Goal: Task Accomplishment & Management: Complete application form

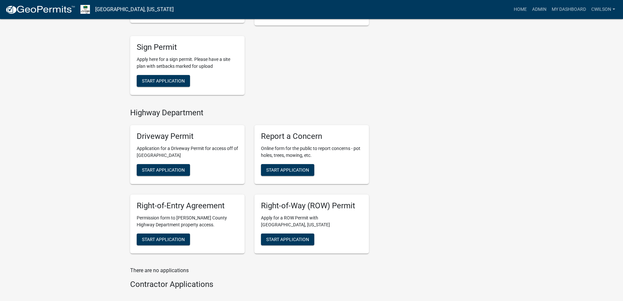
scroll to position [252, 0]
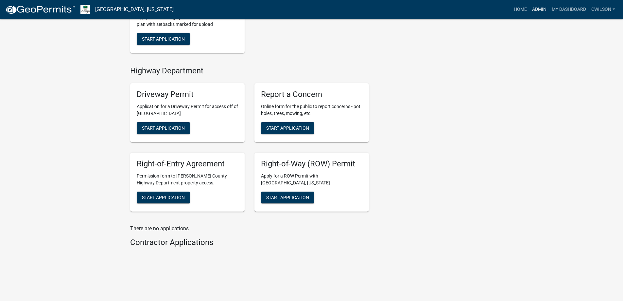
click at [546, 10] on link "Admin" at bounding box center [540, 9] width 20 height 12
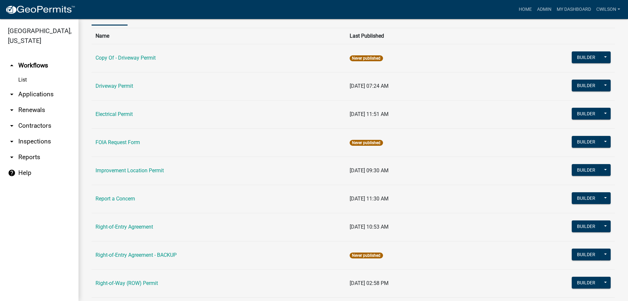
scroll to position [112, 0]
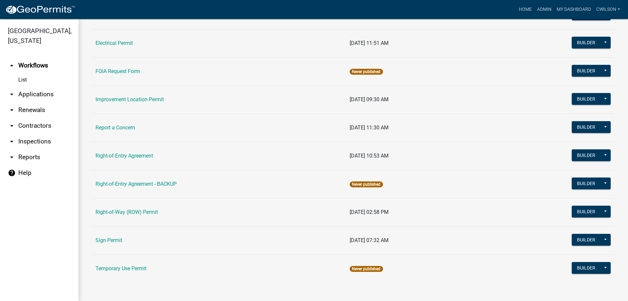
click at [120, 132] on td "Report a Concern" at bounding box center [219, 128] width 254 height 28
click at [121, 131] on link "Report a Concern" at bounding box center [116, 127] width 40 height 6
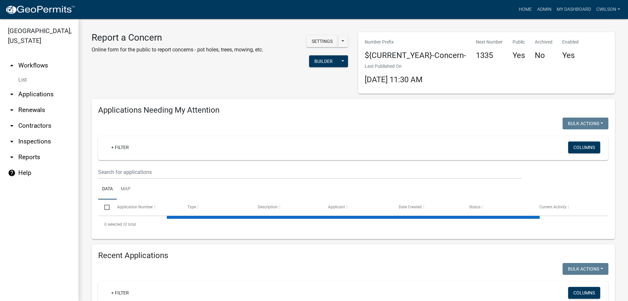
select select "2: 50"
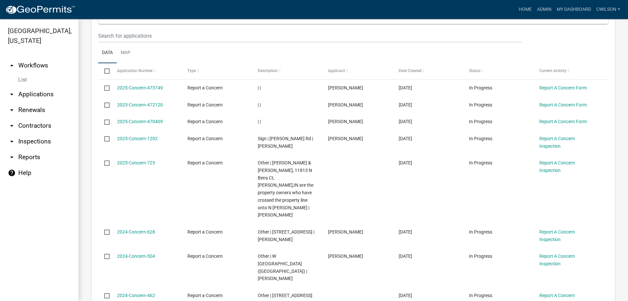
scroll to position [129, 0]
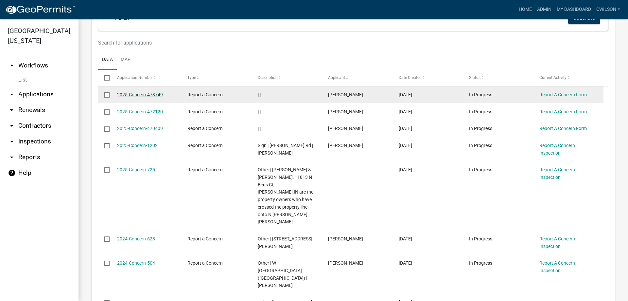
click at [145, 93] on link "2025-Concern-473749" at bounding box center [140, 94] width 46 height 5
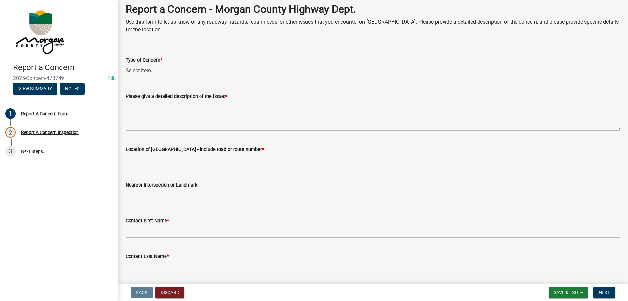
scroll to position [26, 0]
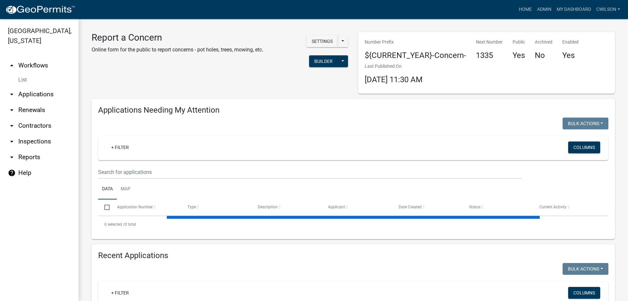
select select "2: 50"
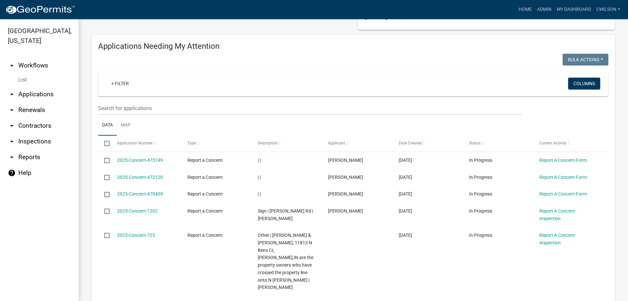
scroll to position [65, 0]
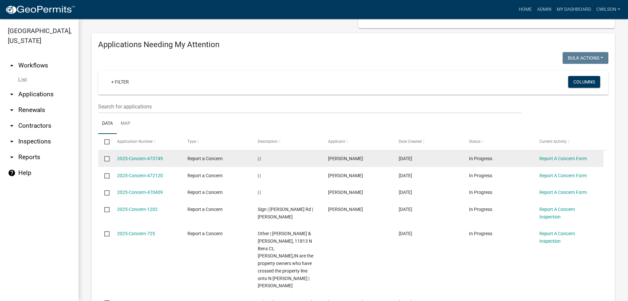
click at [108, 159] on input "checkbox" at bounding box center [106, 158] width 4 height 4
checkbox input "true"
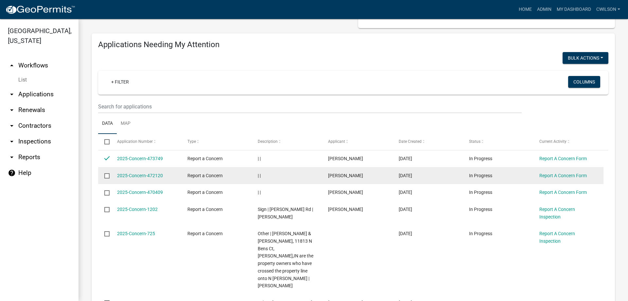
click at [107, 174] on input "checkbox" at bounding box center [106, 175] width 4 height 4
checkbox input "true"
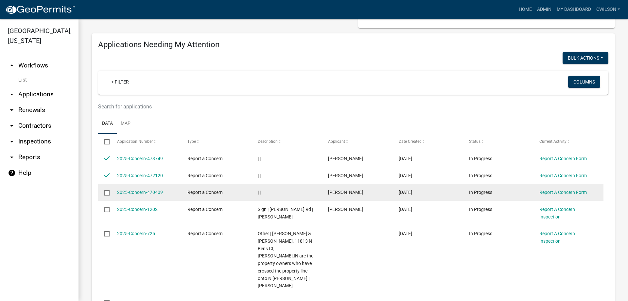
click at [106, 193] on input "checkbox" at bounding box center [106, 192] width 4 height 4
checkbox input "true"
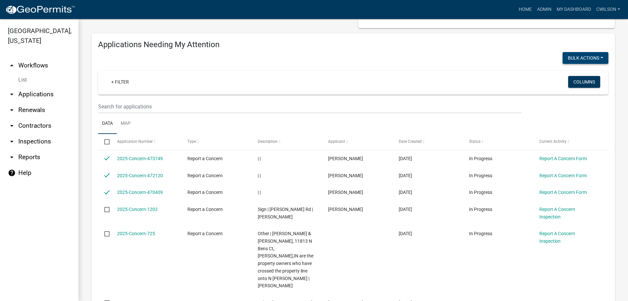
click at [584, 54] on button "Bulk Actions" at bounding box center [586, 58] width 46 height 12
click at [576, 76] on button "Void" at bounding box center [582, 75] width 52 height 16
checkbox input "false"
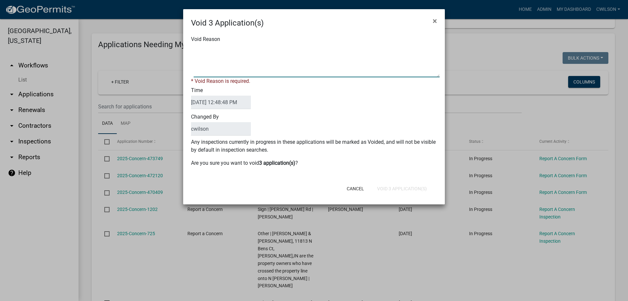
click at [240, 66] on textarea "Void Reason" at bounding box center [317, 61] width 246 height 33
type textarea "n/a"
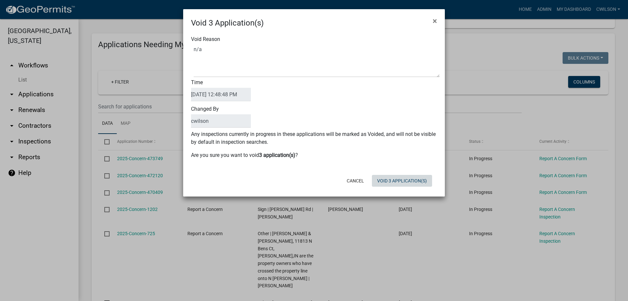
click at [409, 191] on div "Void 3 Application(s) × Void Reason Time 09/05/2025 12:48:48 PM Changed By cwil…" at bounding box center [314, 102] width 262 height 187
click at [404, 179] on button "Void 3 Application(s)" at bounding box center [402, 181] width 60 height 12
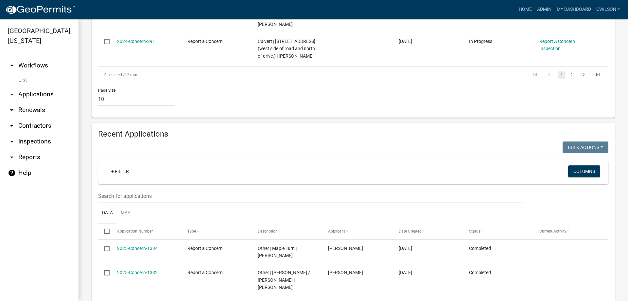
scroll to position [393, 0]
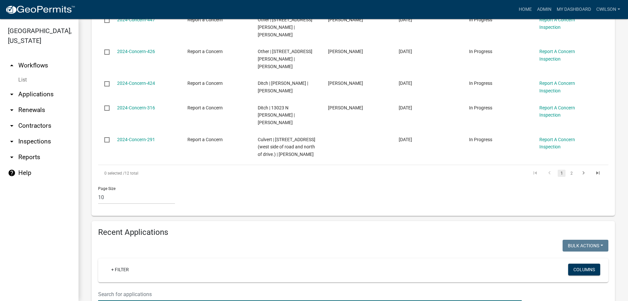
click at [128, 287] on input "text" at bounding box center [310, 293] width 424 height 13
type input "s"
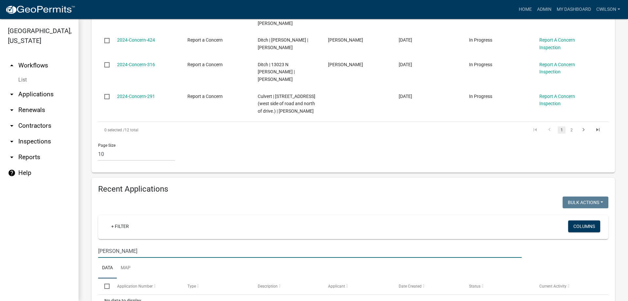
scroll to position [438, 0]
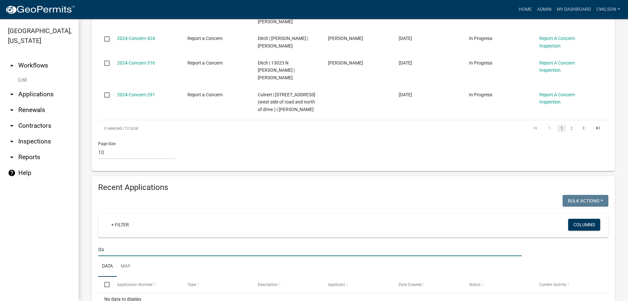
type input "d"
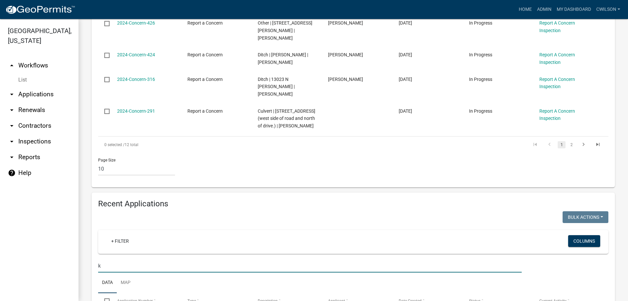
type input "ka"
select select "2: 50"
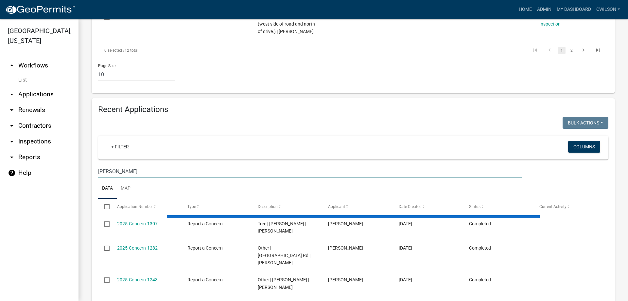
scroll to position [536, 0]
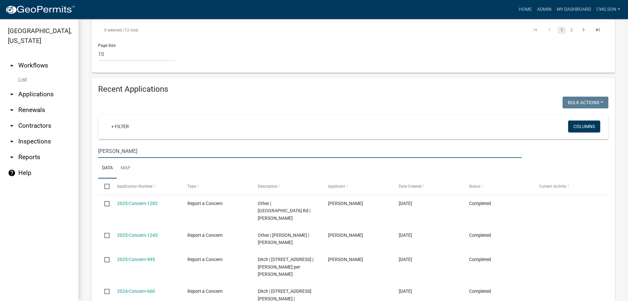
click at [140, 144] on input "karen" at bounding box center [310, 150] width 424 height 13
type input "k"
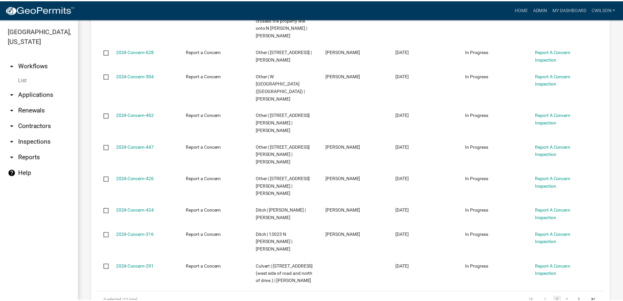
scroll to position [260, 0]
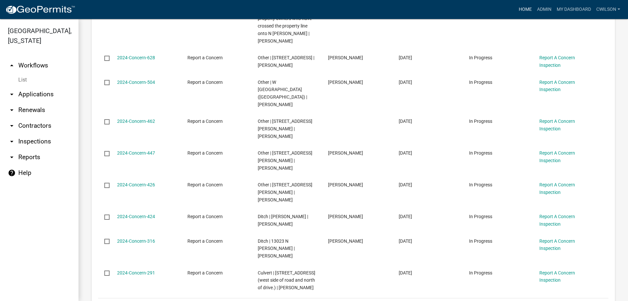
type input "upper patton park"
click at [522, 8] on link "Home" at bounding box center [525, 9] width 18 height 12
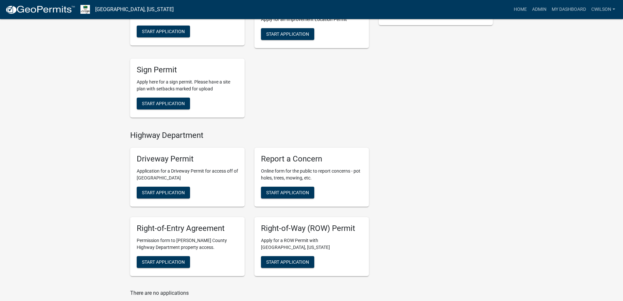
scroll to position [196, 0]
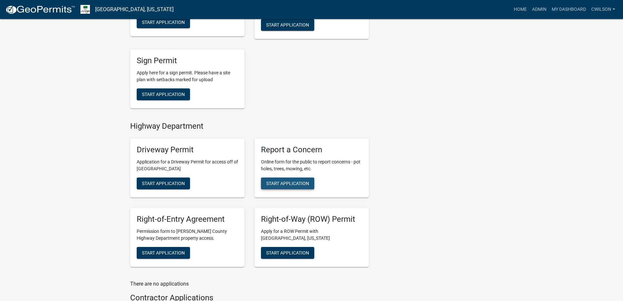
click at [302, 181] on span "Start Application" at bounding box center [287, 183] width 43 height 5
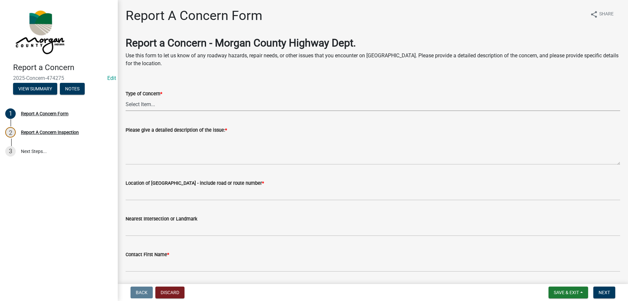
click at [140, 106] on select "Select Item... Pot Hole Patching Ditch Tree Sign Mowing Culvert Other" at bounding box center [373, 104] width 495 height 13
click at [126, 98] on select "Select Item... Pot Hole Patching Ditch Tree Sign Mowing Culvert Other" at bounding box center [373, 104] width 495 height 13
select select "f58357d3-2fcc-42b6-bd16-bc1d6cecba7a"
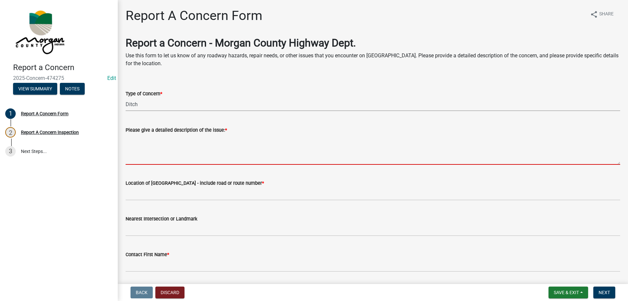
click at [150, 138] on textarea "Please give a detailed description of the issue: *" at bounding box center [373, 149] width 495 height 31
paste textarea "Danny Fuel - 765-315-5806 - 4015 Sedwick Rd. - On the south side of Sedwick Rd,…"
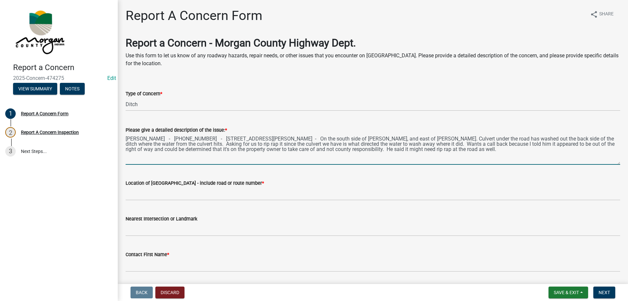
type textarea "Danny Fuel - 765-315-5806 - 4015 Sedwick Rd. - On the south side of Sedwick Rd,…"
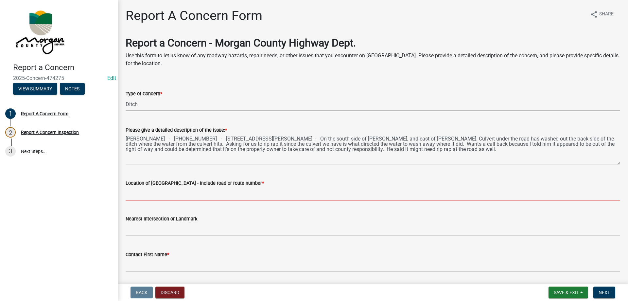
click at [163, 195] on input "Location of Concern - include road or route number *" at bounding box center [373, 193] width 495 height 13
paste input "4015 Sedwick Rd"
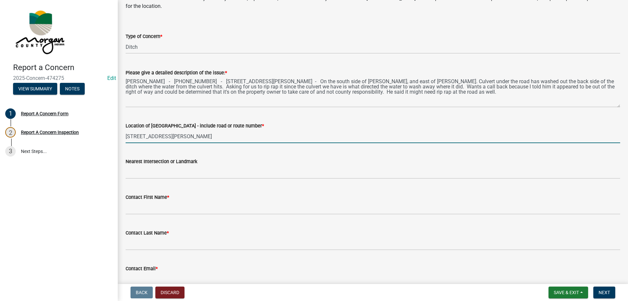
scroll to position [65, 0]
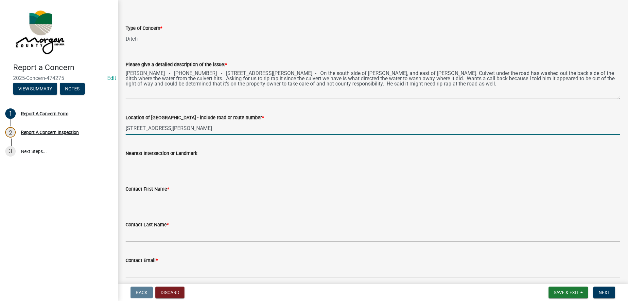
type input "4015 Sedwick Rd"
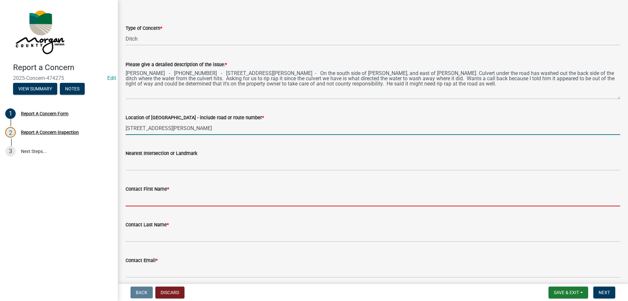
click at [196, 197] on input "Contact First Name *" at bounding box center [373, 199] width 495 height 13
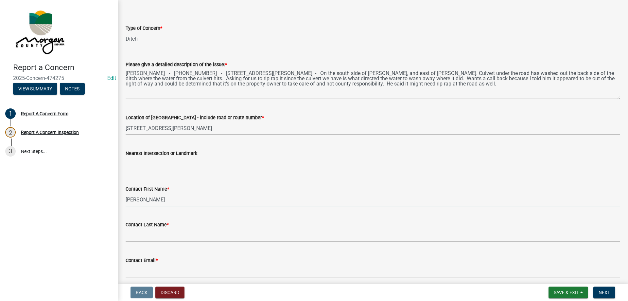
type input "Danny"
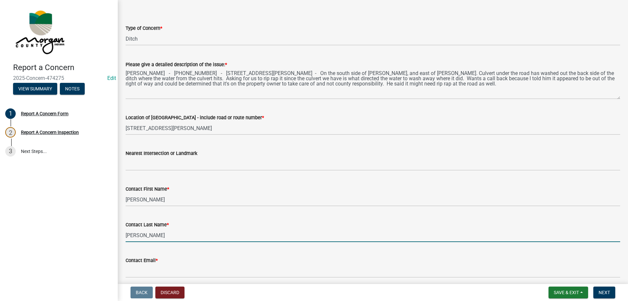
type input "Fewell"
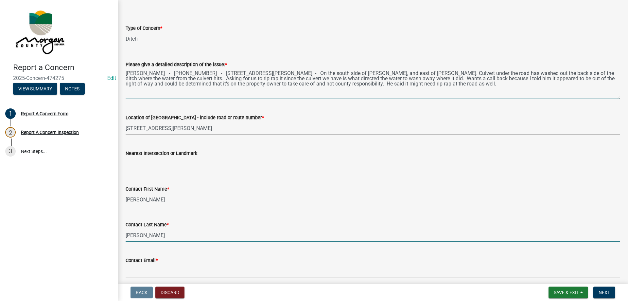
click at [147, 73] on textarea "Danny Fuel - 765-315-5806 - 4015 Sedwick Rd. - On the south side of Sedwick Rd,…" at bounding box center [373, 83] width 495 height 31
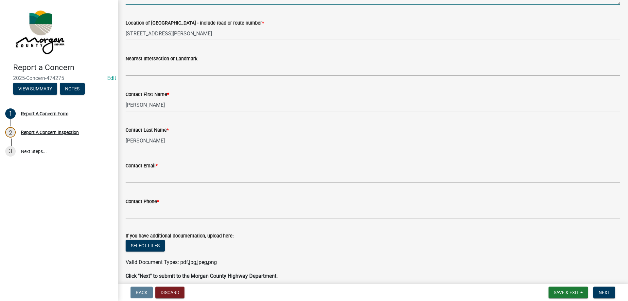
scroll to position [164, 0]
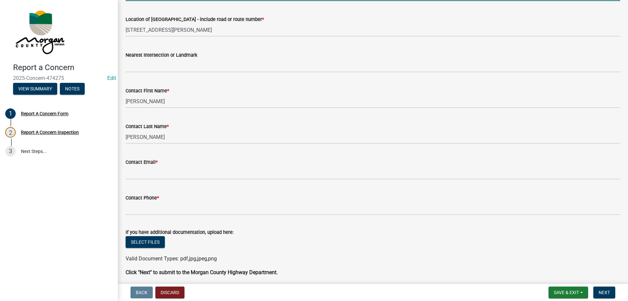
type textarea "Danny Fewell - 765-315-5806 - 4015 Sedwick Rd. - On the south side of Sedwick R…"
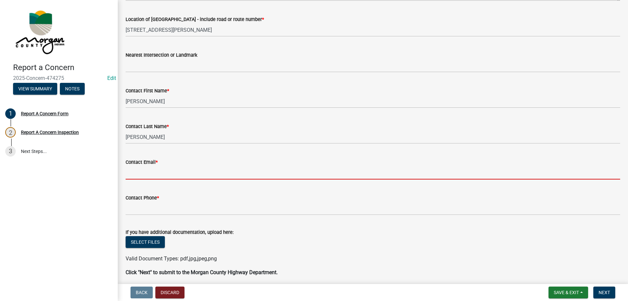
click at [177, 174] on input "Contact Email *" at bounding box center [373, 172] width 495 height 13
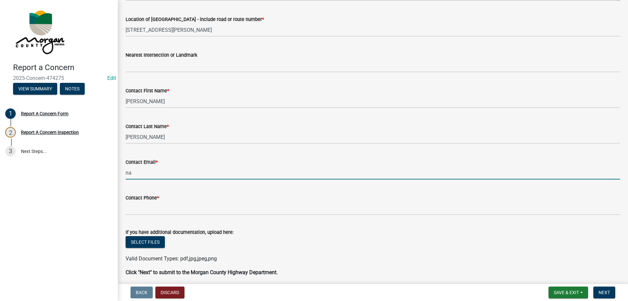
type input "na@na.na"
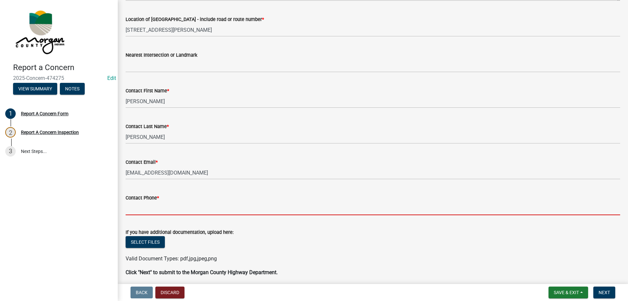
click at [163, 207] on input "Contact Phone *" at bounding box center [373, 208] width 495 height 13
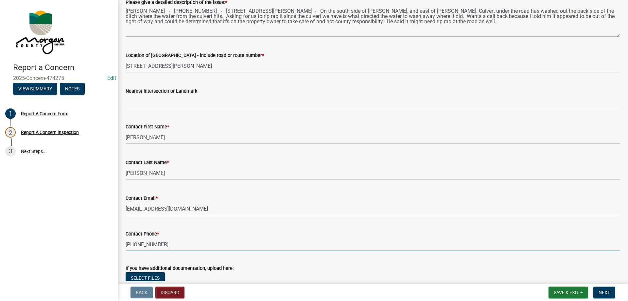
scroll to position [189, 0]
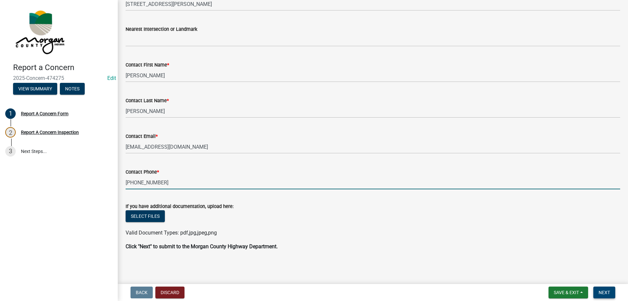
type input "765-315-5806"
click at [601, 287] on button "Next" at bounding box center [605, 292] width 22 height 12
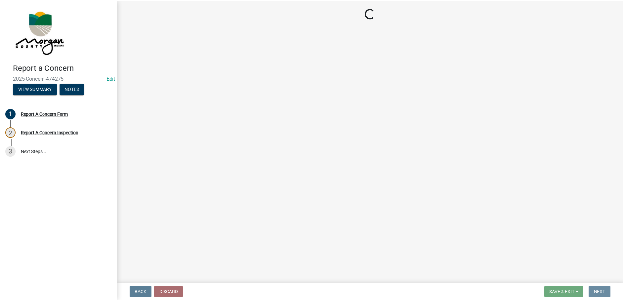
scroll to position [0, 0]
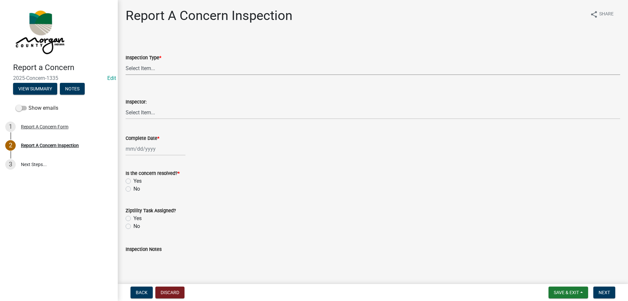
click at [178, 67] on select "Select Item... Pot Hole Patching Ditch Tree Sign Mowing Culvert Other" at bounding box center [373, 68] width 495 height 13
click at [126, 62] on select "Select Item... Pot Hole Patching Ditch Tree Sign Mowing Culvert Other" at bounding box center [373, 68] width 495 height 13
select select "f58357d3-2fcc-42b6-bd16-bc1d6cecba7a"
click at [159, 113] on select "Select Item... Charlie Wilson Justin Schneck Ron Owens John Grenier Eddie Fishe…" at bounding box center [373, 112] width 495 height 13
click at [126, 106] on select "Select Item... Charlie Wilson Justin Schneck Ron Owens John Grenier Eddie Fishe…" at bounding box center [373, 112] width 495 height 13
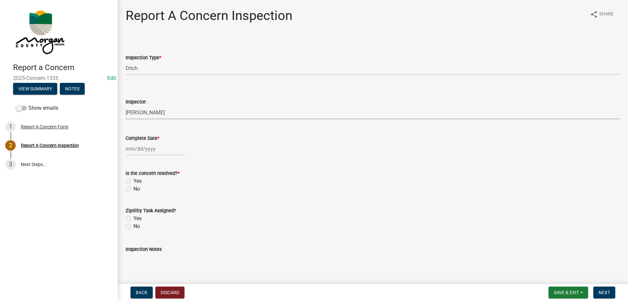
select select "8bda91b2-ac7b-41e2-ae5b-cef6dd645a83"
click at [150, 149] on div at bounding box center [156, 148] width 60 height 13
select select "9"
select select "2025"
click at [177, 185] on div "5" at bounding box center [174, 183] width 10 height 10
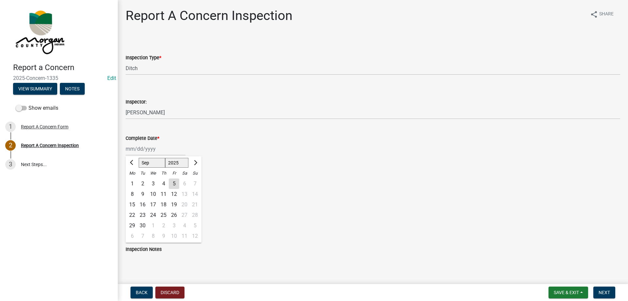
type input "09/05/2025"
click at [134, 179] on label "Yes" at bounding box center [138, 181] width 8 height 8
click at [134, 179] on input "Yes" at bounding box center [136, 179] width 4 height 4
radio input "true"
click at [129, 184] on div "Yes" at bounding box center [373, 181] width 495 height 8
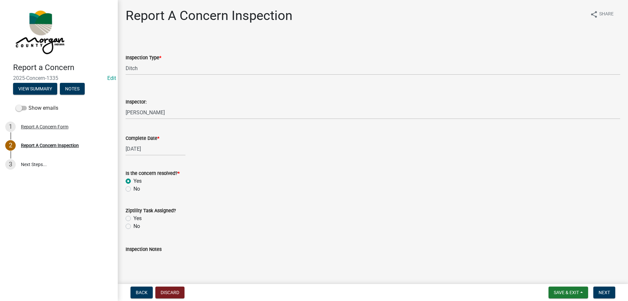
click at [134, 219] on label "Yes" at bounding box center [138, 218] width 8 height 8
click at [134, 219] on input "Yes" at bounding box center [136, 216] width 4 height 4
radio input "true"
click at [149, 254] on textarea "Inspection Notes" at bounding box center [373, 268] width 495 height 31
type textarea "D"
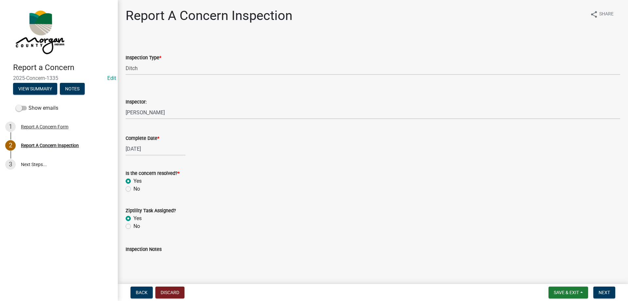
type textarea "s"
type textarea "Sent to D1"
click at [607, 296] on button "Next" at bounding box center [605, 292] width 22 height 12
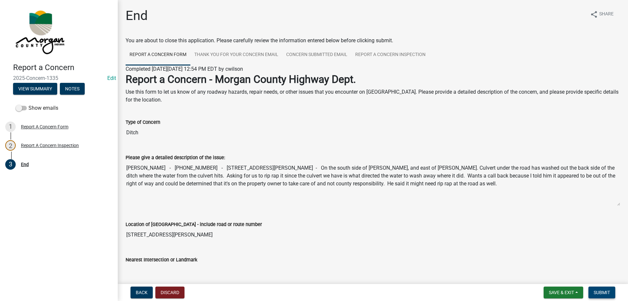
click at [604, 291] on span "Submit" at bounding box center [602, 292] width 16 height 5
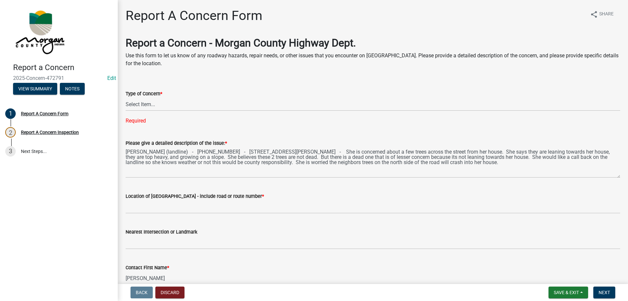
scroll to position [96, 0]
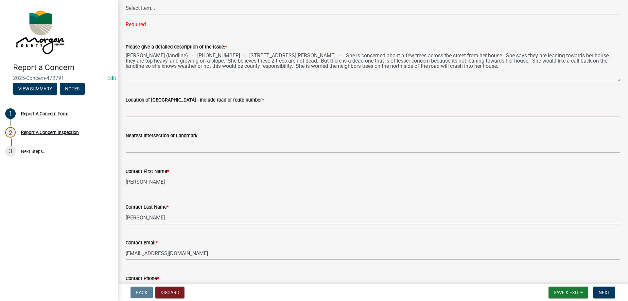
click at [153, 113] on input "Location of [GEOGRAPHIC_DATA] - include road or route number *" at bounding box center [373, 110] width 495 height 13
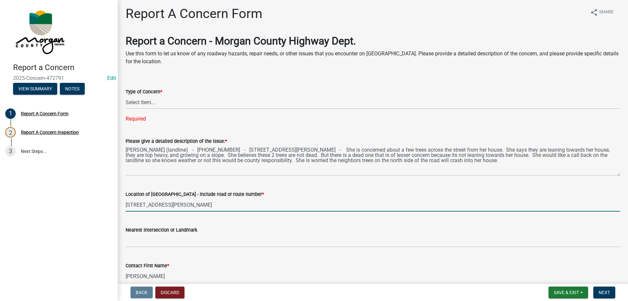
scroll to position [0, 0]
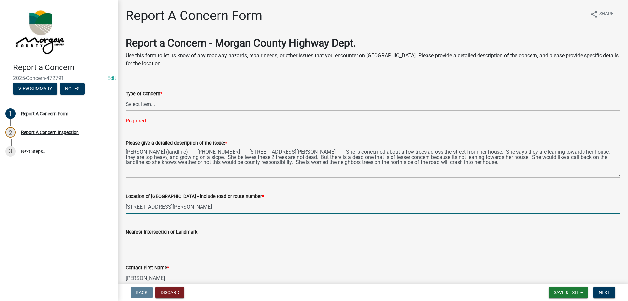
type input "[STREET_ADDRESS][PERSON_NAME]"
click at [137, 106] on select "Select Item... Pot Hole Patching Ditch Tree Sign Mowing Culvert Other" at bounding box center [373, 104] width 495 height 13
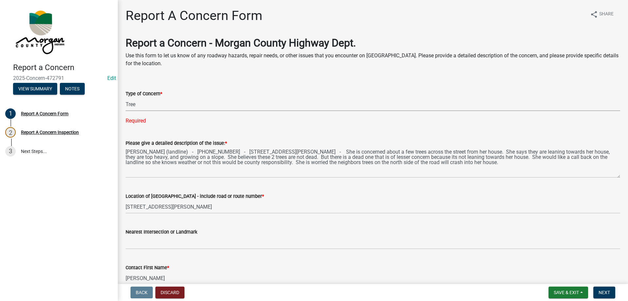
click at [126, 98] on select "Select Item... Pot Hole Patching Ditch Tree Sign Mowing Culvert Other" at bounding box center [373, 104] width 495 height 13
select select "05549d27-706b-4fc5-87d5-786b3b3055f9"
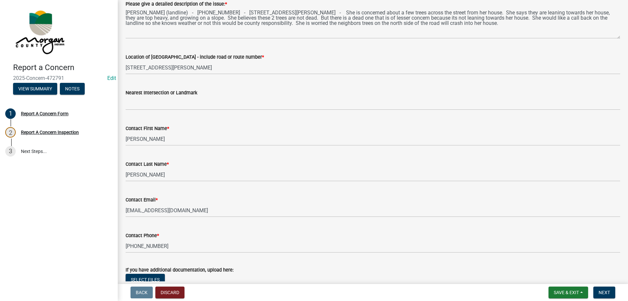
scroll to position [26, 0]
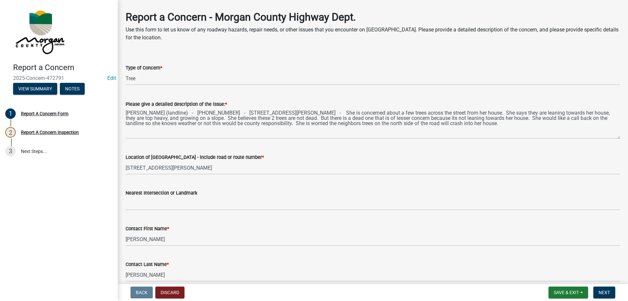
drag, startPoint x: 125, startPoint y: 111, endPoint x: 180, endPoint y: 118, distance: 55.4
click at [180, 118] on div "Please give a detailed description of the issue: * Karen Langford (landline) - …" at bounding box center [373, 115] width 505 height 48
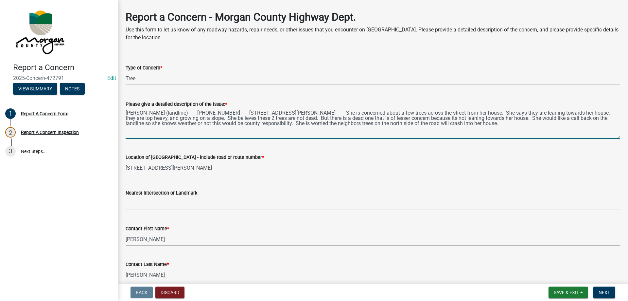
drag, startPoint x: 126, startPoint y: 111, endPoint x: 559, endPoint y: 142, distance: 433.8
click at [559, 142] on wm-data-entity-input "Please give a detailed description of the issue: * Karen Langford (landline) - …" at bounding box center [373, 117] width 495 height 53
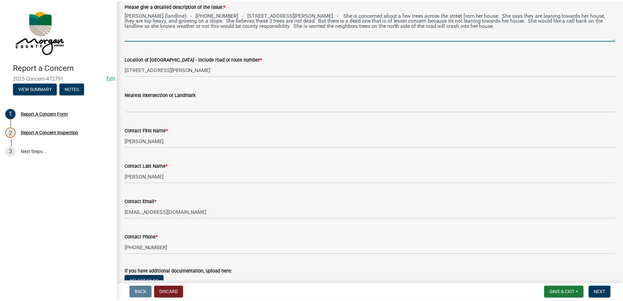
scroll to position [0, 0]
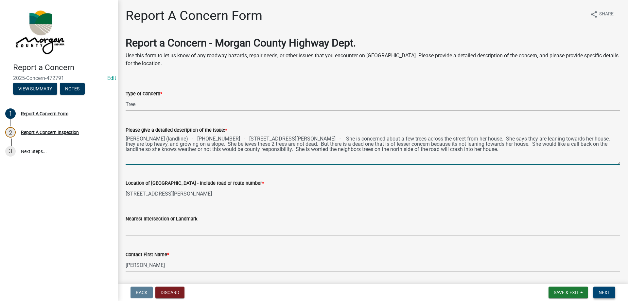
click at [604, 290] on span "Next" at bounding box center [604, 292] width 11 height 5
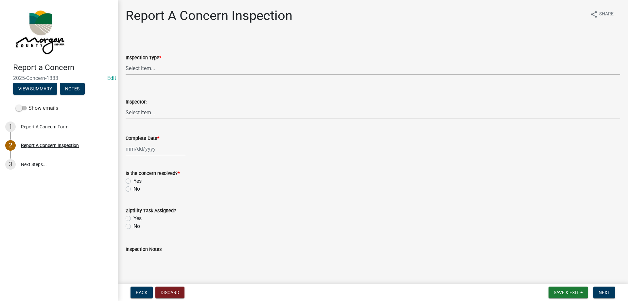
click at [142, 66] on select "Select Item... Pot Hole Patching Ditch Tree Sign Mowing Culvert Other" at bounding box center [373, 68] width 495 height 13
click at [126, 62] on select "Select Item... Pot Hole Patching Ditch Tree Sign Mowing Culvert Other" at bounding box center [373, 68] width 495 height 13
select select "05549d27-706b-4fc5-87d5-786b3b3055f9"
click at [140, 113] on select "Select Item... Charlie Wilson Justin Schneck Ron Owens John Grenier Eddie Fishe…" at bounding box center [373, 112] width 495 height 13
click at [126, 106] on select "Select Item... Charlie Wilson Justin Schneck Ron Owens John Grenier Eddie Fishe…" at bounding box center [373, 112] width 495 height 13
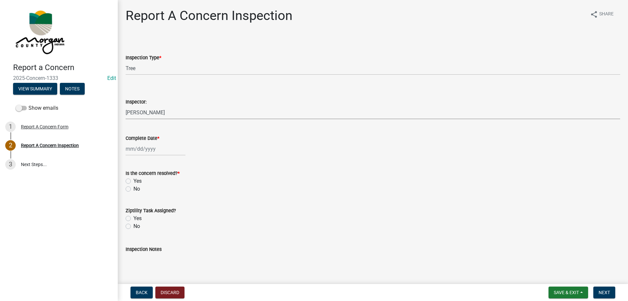
select select "8bda91b2-ac7b-41e2-ae5b-cef6dd645a83"
click at [135, 149] on div at bounding box center [156, 148] width 60 height 13
select select "9"
select select "2025"
click at [176, 183] on div "5" at bounding box center [174, 183] width 10 height 10
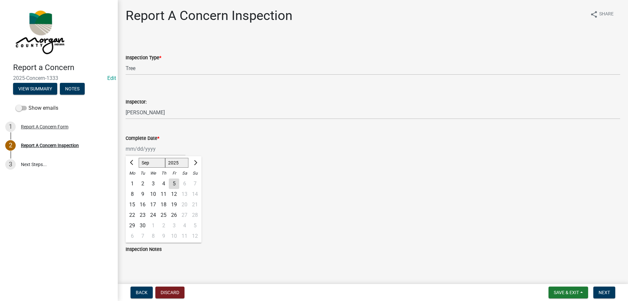
type input "[DATE]"
click at [134, 179] on label "Yes" at bounding box center [138, 181] width 8 height 8
click at [134, 179] on input "Yes" at bounding box center [136, 179] width 4 height 4
radio input "true"
drag, startPoint x: 128, startPoint y: 217, endPoint x: 132, endPoint y: 223, distance: 7.1
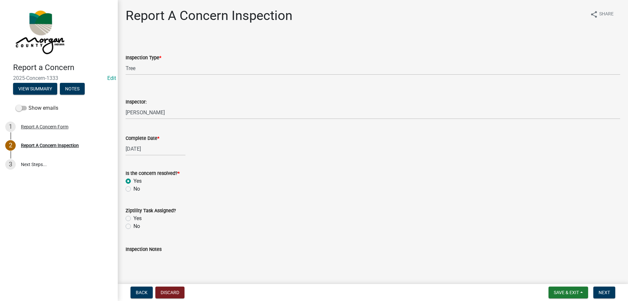
click at [134, 218] on label "Yes" at bounding box center [138, 218] width 8 height 8
click at [134, 218] on input "Yes" at bounding box center [136, 216] width 4 height 4
radio input "true"
click at [169, 264] on textarea "Inspection Notes" at bounding box center [373, 268] width 495 height 31
type textarea "sent to D2 Concern Board"
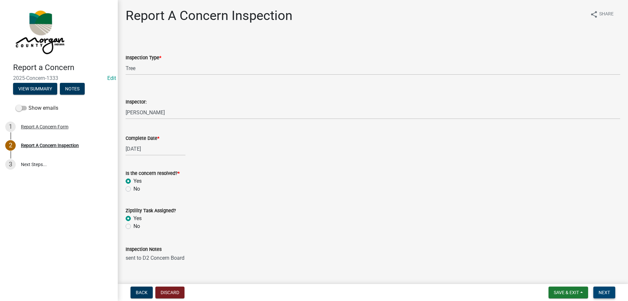
click at [595, 291] on button "Next" at bounding box center [605, 292] width 22 height 12
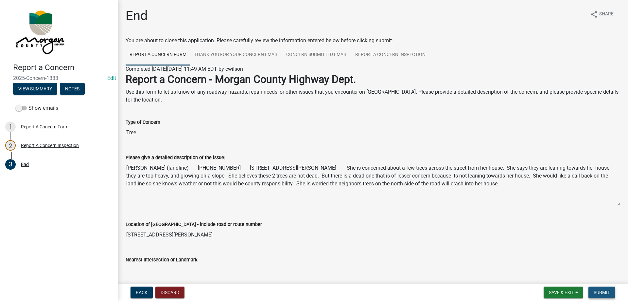
click at [615, 292] on button "Submit" at bounding box center [602, 292] width 27 height 12
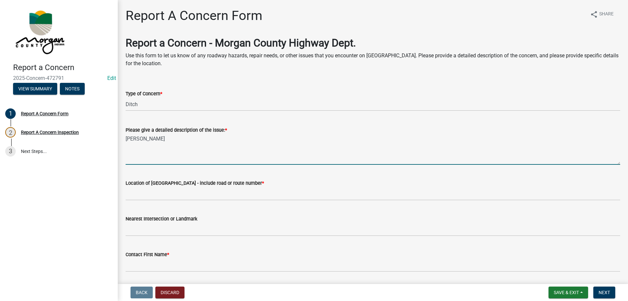
select select "f58357d3-2fcc-42b6-bd16-bc1d6cecba7a"
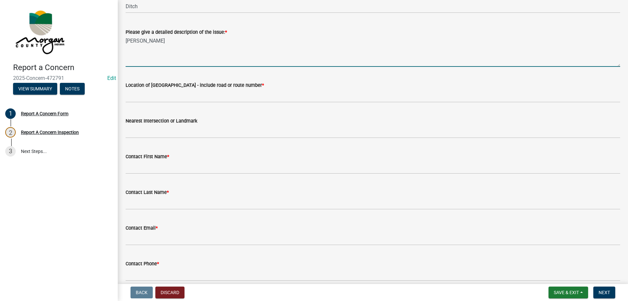
scroll to position [98, 0]
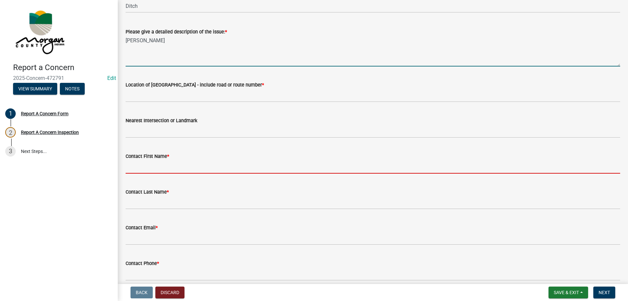
click at [174, 170] on input "Contact First Name *" at bounding box center [373, 166] width 495 height 13
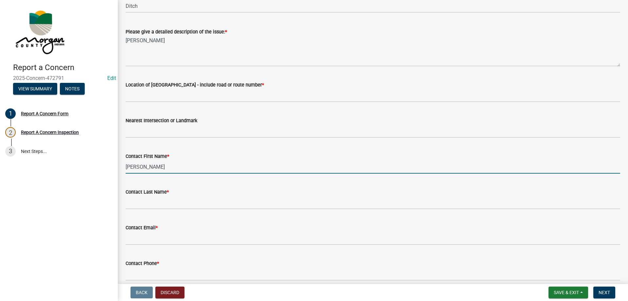
type input "[PERSON_NAME]"
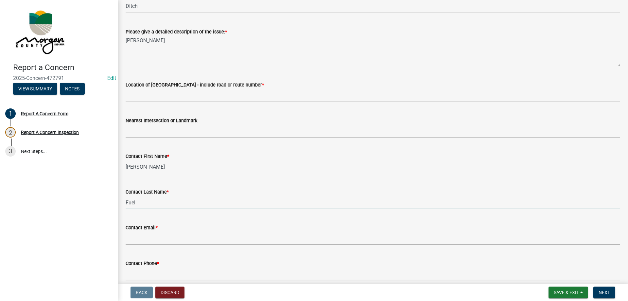
type input "Fuel"
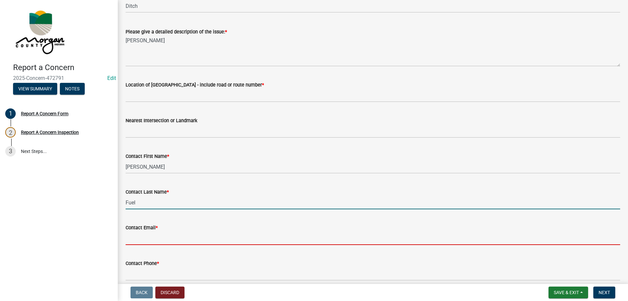
click at [180, 235] on input "Contact Email *" at bounding box center [373, 237] width 495 height 13
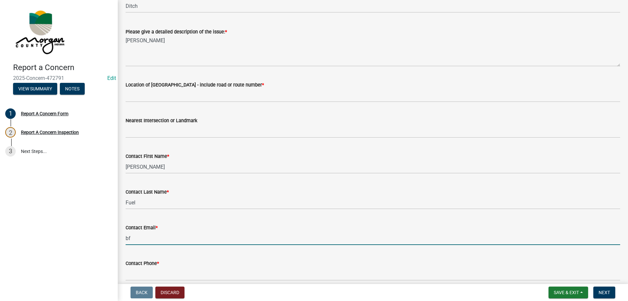
type input "b"
type input "[EMAIL_ADDRESS][DOMAIN_NAME]"
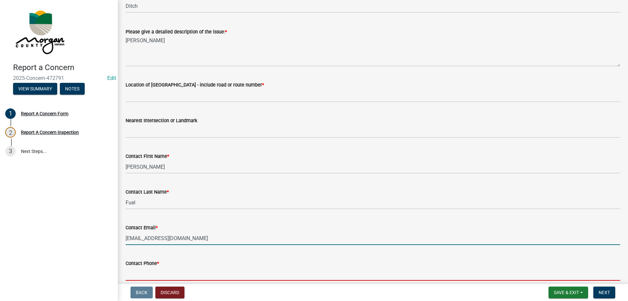
click at [176, 270] on input "Contact Phone *" at bounding box center [373, 273] width 495 height 13
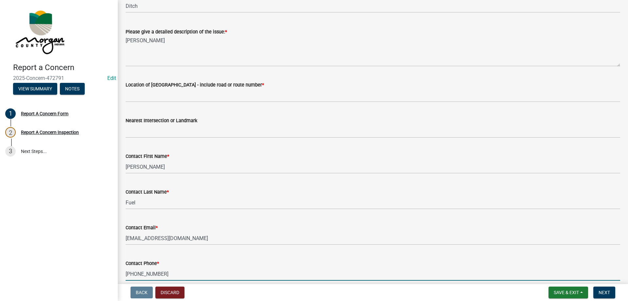
click at [184, 272] on input "765-315-5806" at bounding box center [373, 273] width 495 height 13
click at [185, 272] on input "765-315-5806" at bounding box center [373, 273] width 495 height 13
type input "765-315-5806"
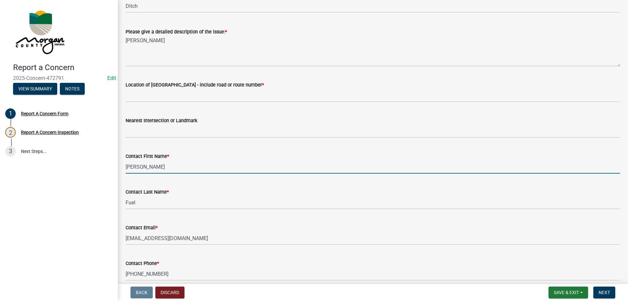
drag, startPoint x: 145, startPoint y: 168, endPoint x: 122, endPoint y: 167, distance: 22.9
click at [122, 167] on div "Contact First Name * Danny" at bounding box center [373, 158] width 505 height 30
click at [177, 163] on input "Danny" at bounding box center [373, 166] width 495 height 13
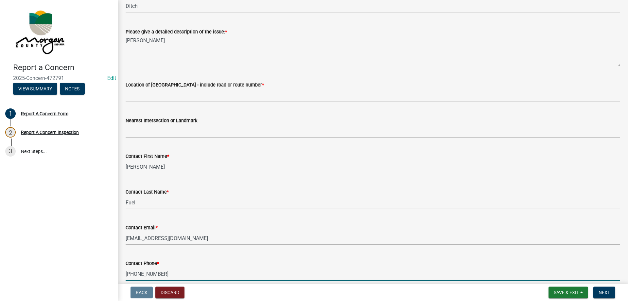
drag, startPoint x: 170, startPoint y: 273, endPoint x: 102, endPoint y: 273, distance: 67.4
click at [102, 273] on div "Report a Concern 2025-Concern-472791 Edit View Summary Notes 1 Report A Concern…" at bounding box center [314, 150] width 628 height 301
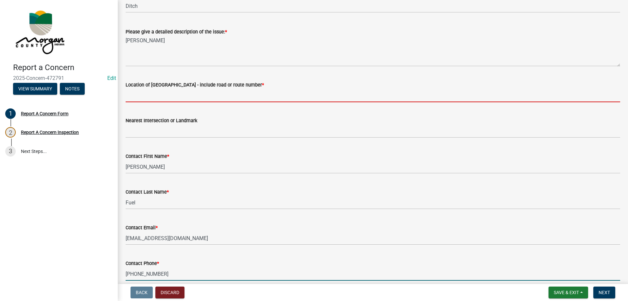
click at [152, 91] on input "Location of Concern - include road or route number *" at bounding box center [373, 95] width 495 height 13
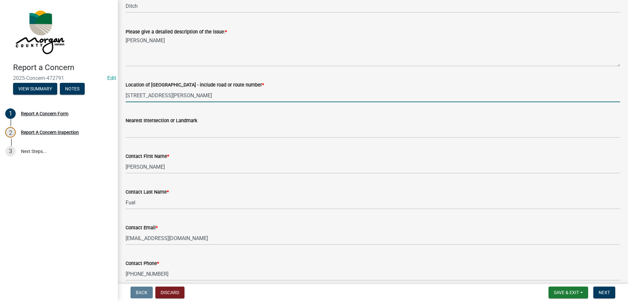
type input "4015 Sedwick Rd"
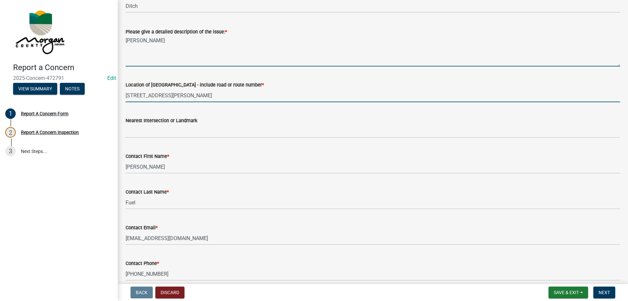
click at [188, 43] on textarea "Danny Fuel" at bounding box center [373, 51] width 495 height 31
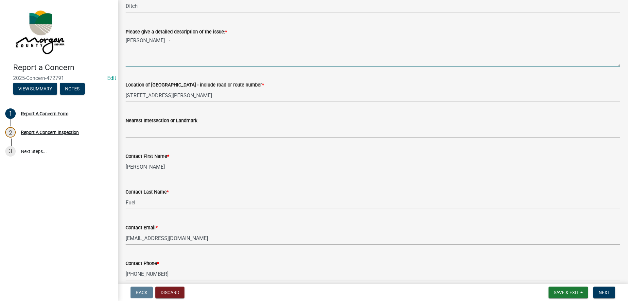
paste textarea "765-315-5806"
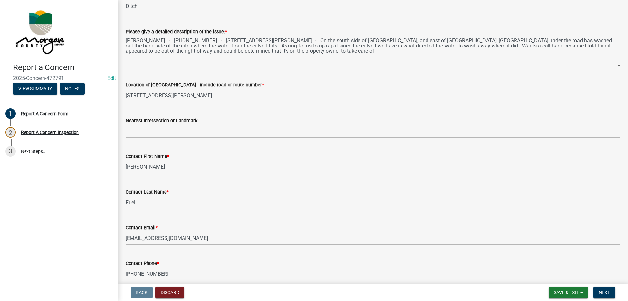
click at [318, 40] on textarea "Danny Fuel - 765-315-5806 - 4015 Sedwick Rd. - On the south side of Sedwick, an…" at bounding box center [373, 51] width 495 height 31
click at [265, 51] on textarea "Danny Fuel - 765-315-5806 - 4015 Sedwick Rd. - On the south side of Sedwick Rd,…" at bounding box center [373, 51] width 495 height 31
drag, startPoint x: 126, startPoint y: 42, endPoint x: 506, endPoint y: 65, distance: 381.0
click at [506, 65] on textarea "Danny Fuel - 765-315-5806 - 4015 Sedwick Rd. - On the south side of Sedwick Rd,…" at bounding box center [373, 51] width 495 height 31
click at [386, 44] on textarea "Danny Fuel - 765-315-5806 - 4015 Sedwick Rd. - On the south side of Sedwick Rd,…" at bounding box center [373, 51] width 495 height 31
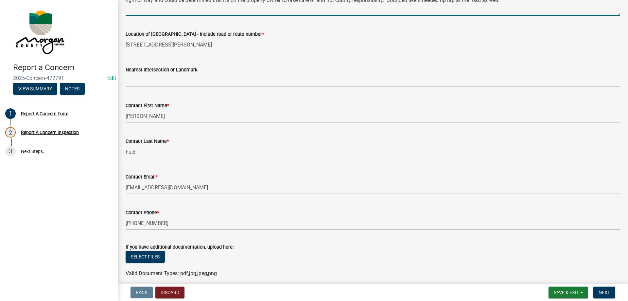
scroll to position [91, 0]
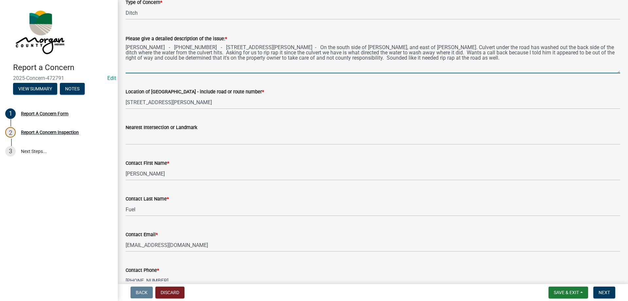
click at [358, 58] on textarea "Danny Fuel - 765-315-5806 - 4015 Sedwick Rd. - On the south side of Sedwick Rd,…" at bounding box center [373, 58] width 495 height 31
drag, startPoint x: 126, startPoint y: 46, endPoint x: 525, endPoint y: 68, distance: 399.5
click at [525, 68] on textarea "Danny Fuel - 765-315-5806 - 4015 Sedwick Rd. - On the south side of Sedwick Rd,…" at bounding box center [373, 58] width 495 height 31
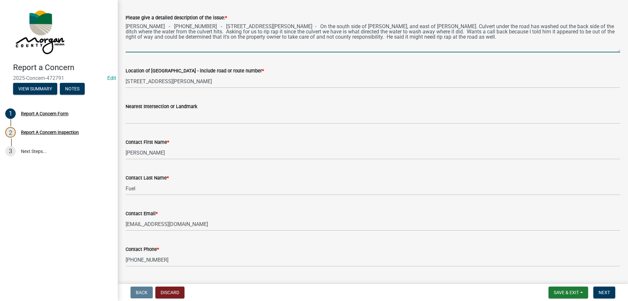
scroll to position [124, 0]
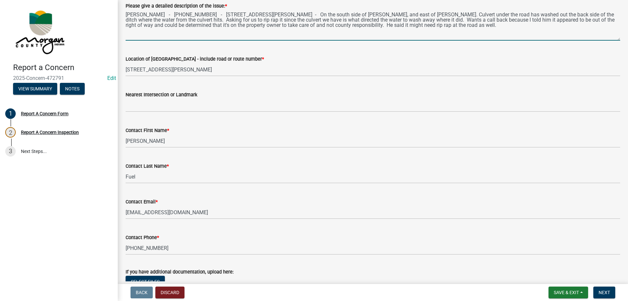
type textarea "Danny Fuel - 765-315-5806 - 4015 Sedwick Rd. - On the south side of Sedwick Rd,…"
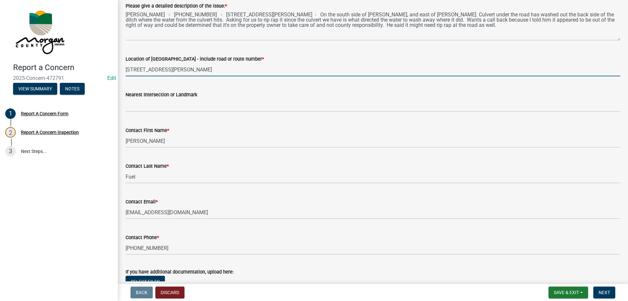
drag, startPoint x: 127, startPoint y: 71, endPoint x: 165, endPoint y: 67, distance: 37.8
click at [165, 67] on input "4015 Sedwick Rd" at bounding box center [373, 69] width 495 height 13
click at [170, 65] on input "4015 Sedwick Rd" at bounding box center [373, 69] width 495 height 13
drag, startPoint x: 170, startPoint y: 65, endPoint x: 111, endPoint y: 70, distance: 59.1
click at [111, 70] on div "Report a Concern 2025-Concern-472791 Edit View Summary Notes 1 Report A Concern…" at bounding box center [314, 150] width 628 height 301
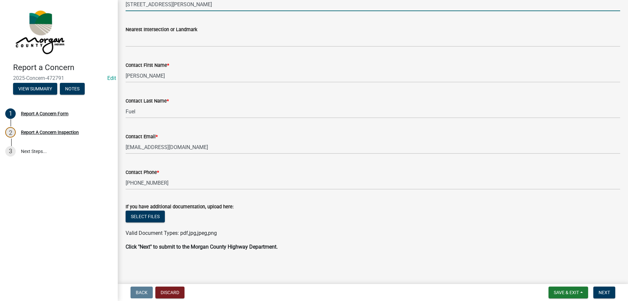
scroll to position [189, 0]
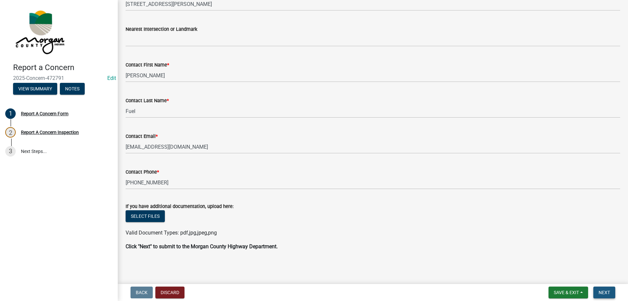
click at [605, 294] on span "Next" at bounding box center [604, 292] width 11 height 5
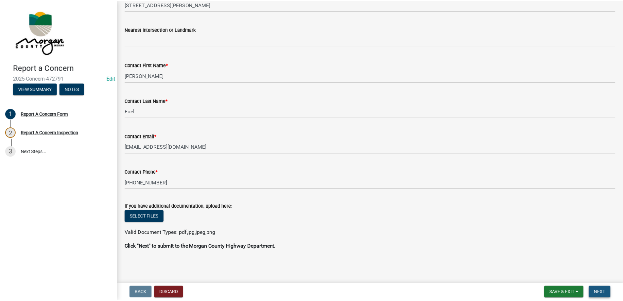
scroll to position [0, 0]
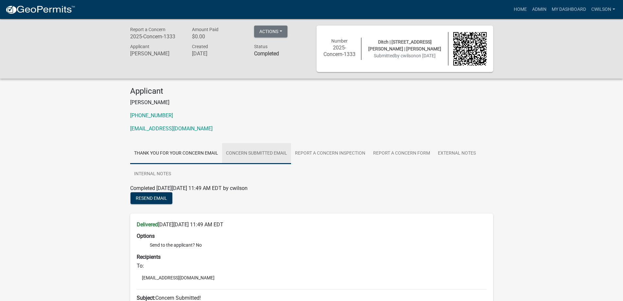
click at [283, 159] on link "Concern Submitted Email" at bounding box center [256, 153] width 69 height 21
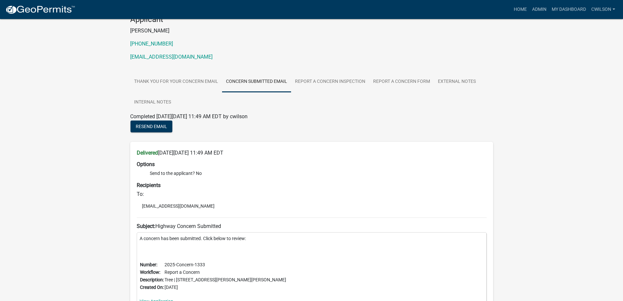
scroll to position [98, 0]
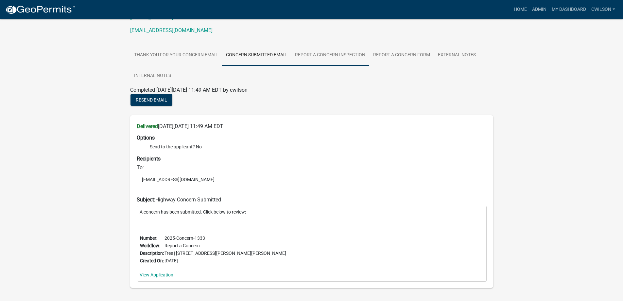
click at [325, 58] on link "Report A Concern Inspection" at bounding box center [330, 55] width 78 height 21
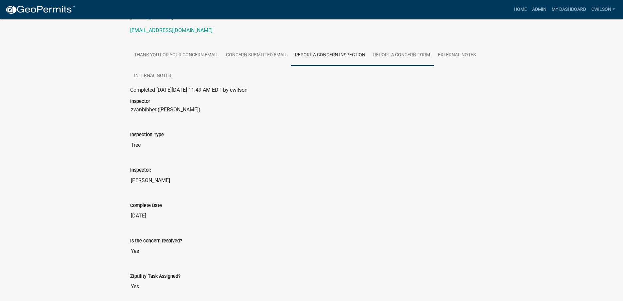
click at [396, 53] on link "Report A Concern Form" at bounding box center [401, 55] width 65 height 21
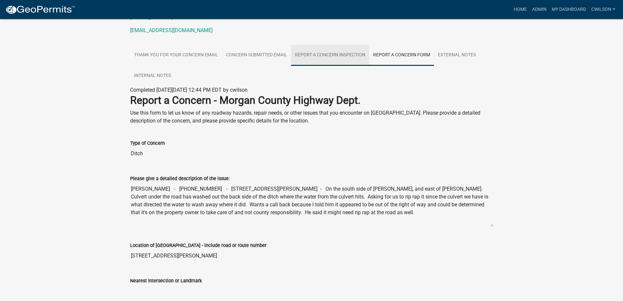
click at [343, 52] on link "Report A Concern Inspection" at bounding box center [330, 55] width 78 height 21
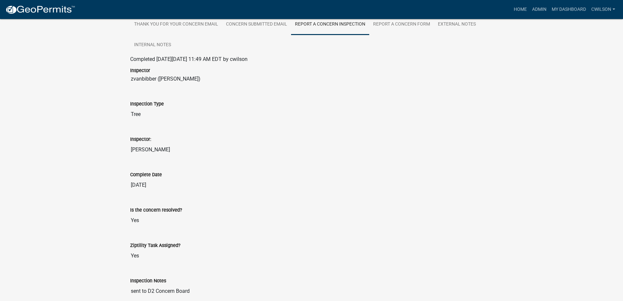
scroll to position [12, 0]
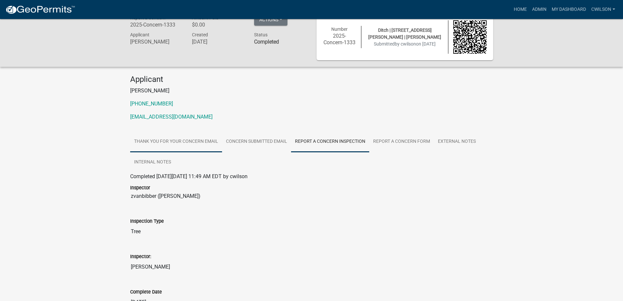
click at [148, 139] on link "Thank You for Your Concern Email" at bounding box center [176, 141] width 92 height 21
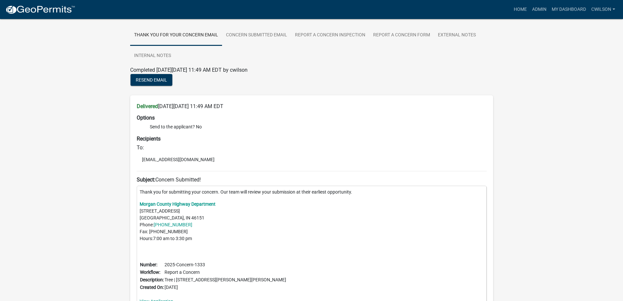
scroll to position [36, 0]
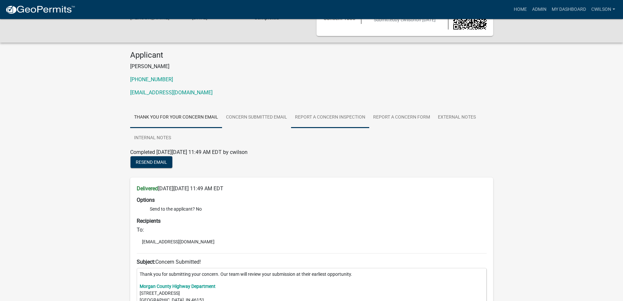
click at [318, 109] on link "Report A Concern Inspection" at bounding box center [330, 117] width 78 height 21
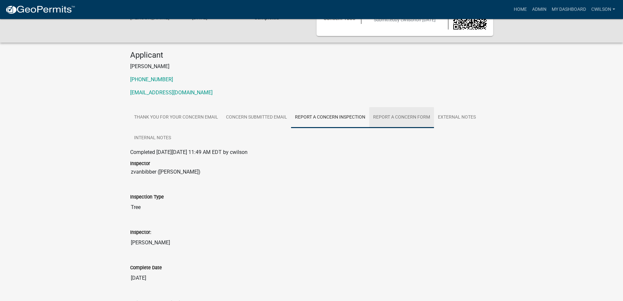
click at [384, 119] on link "Report A Concern Form" at bounding box center [401, 117] width 65 height 21
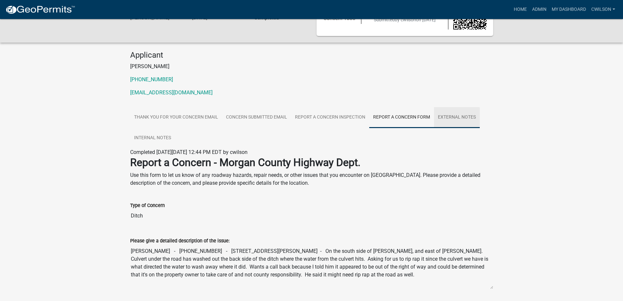
click at [454, 116] on link "External Notes" at bounding box center [457, 117] width 46 height 21
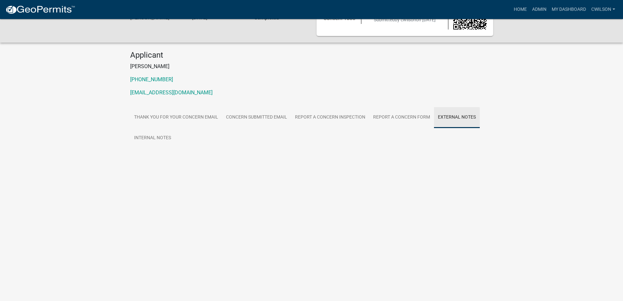
scroll to position [26, 0]
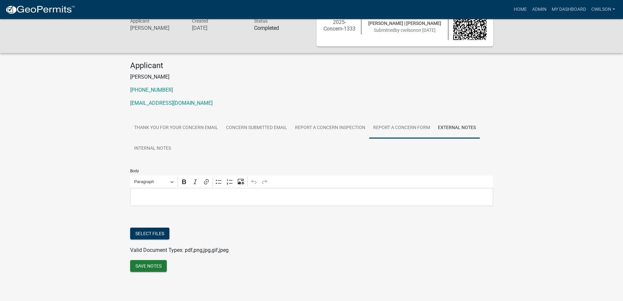
click at [402, 127] on link "Report A Concern Form" at bounding box center [401, 127] width 65 height 21
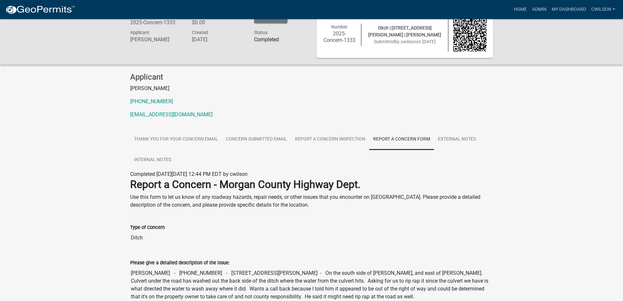
scroll to position [6, 0]
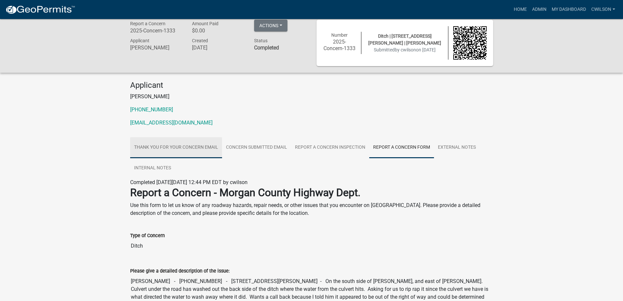
click at [172, 144] on link "Thank You for Your Concern Email" at bounding box center [176, 147] width 92 height 21
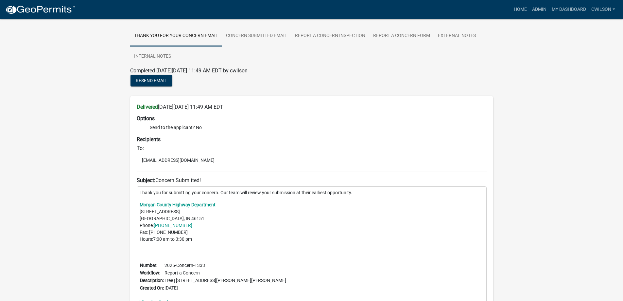
scroll to position [69, 0]
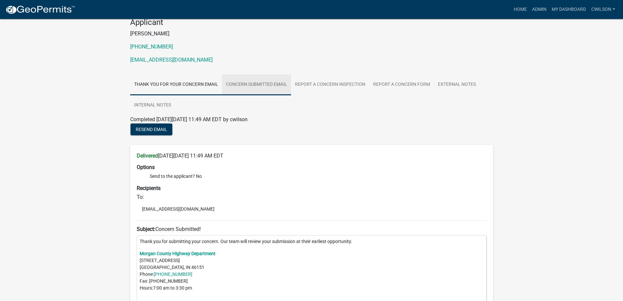
click at [253, 84] on link "Concern Submitted Email" at bounding box center [256, 84] width 69 height 21
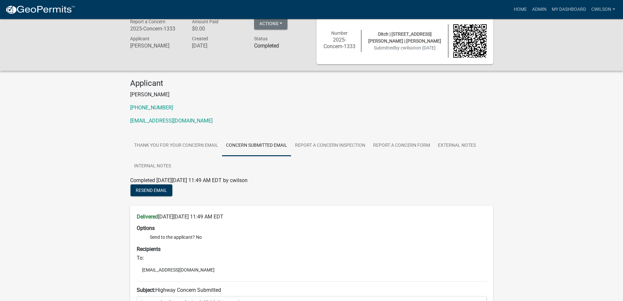
scroll to position [0, 0]
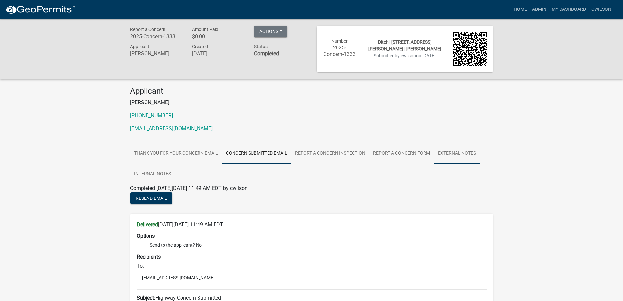
click at [466, 149] on link "External Notes" at bounding box center [457, 153] width 46 height 21
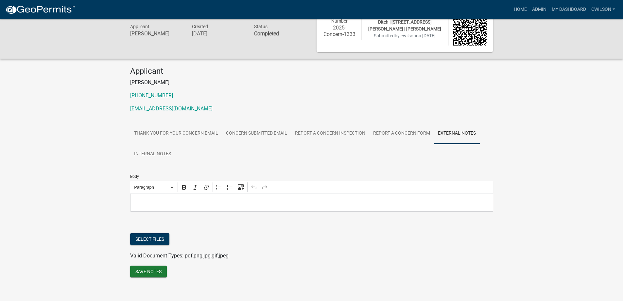
scroll to position [26, 0]
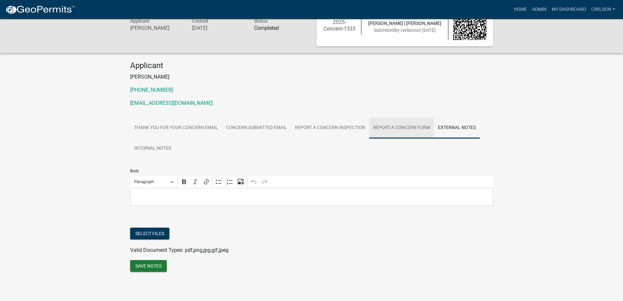
click at [385, 123] on link "Report A Concern Form" at bounding box center [401, 127] width 65 height 21
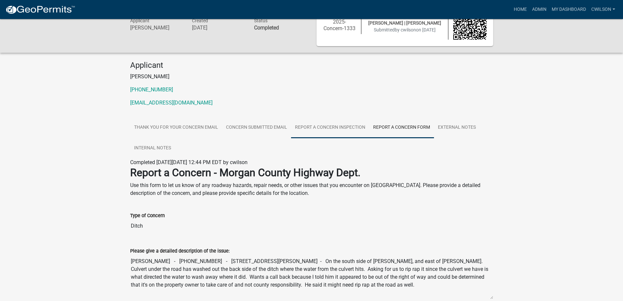
click at [341, 131] on link "Report A Concern Inspection" at bounding box center [330, 127] width 78 height 21
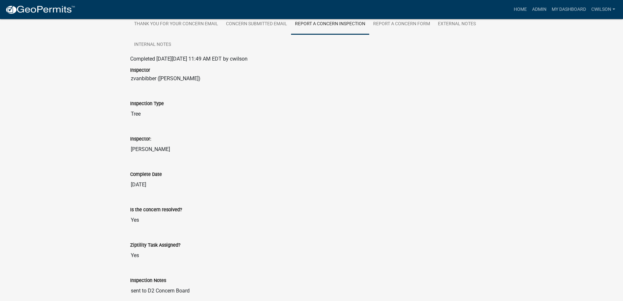
scroll to position [12, 0]
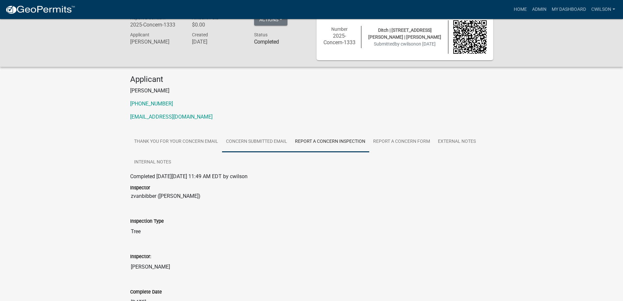
click at [243, 146] on link "Concern Submitted Email" at bounding box center [256, 141] width 69 height 21
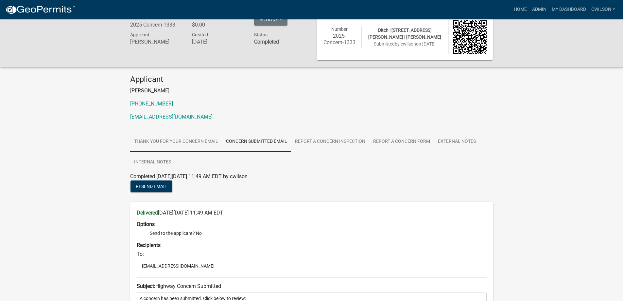
click at [170, 134] on link "Thank You for Your Concern Email" at bounding box center [176, 141] width 92 height 21
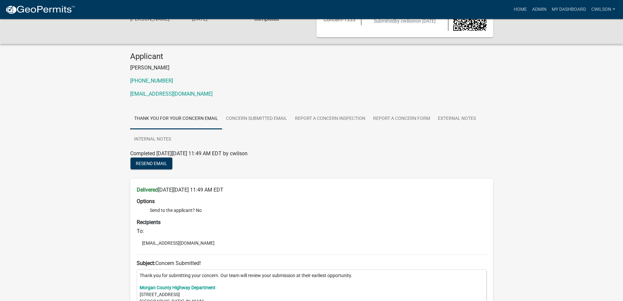
scroll to position [3, 0]
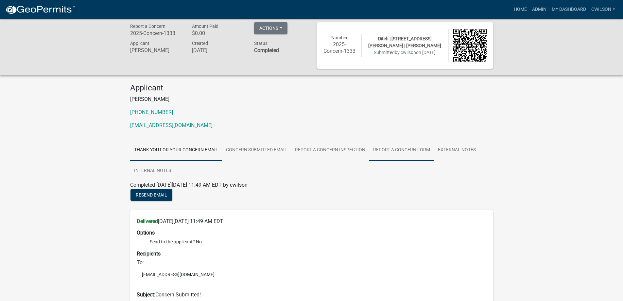
click at [384, 147] on link "Report A Concern Form" at bounding box center [401, 150] width 65 height 21
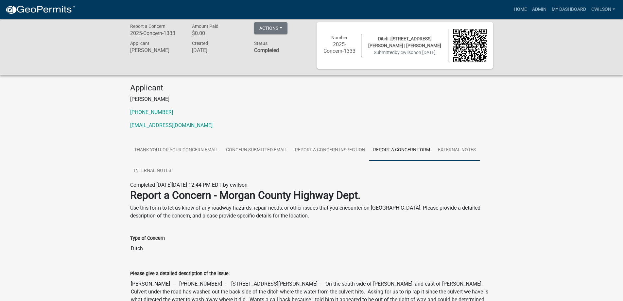
click at [447, 148] on link "External Notes" at bounding box center [457, 150] width 46 height 21
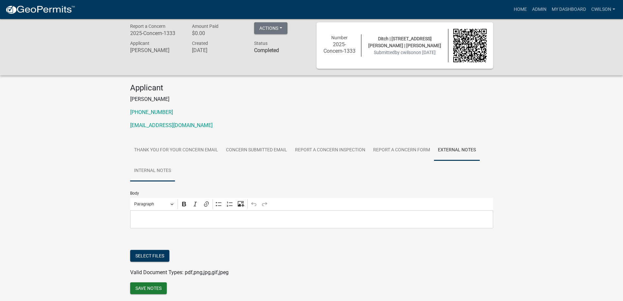
click at [161, 171] on link "Internal Notes" at bounding box center [152, 170] width 45 height 21
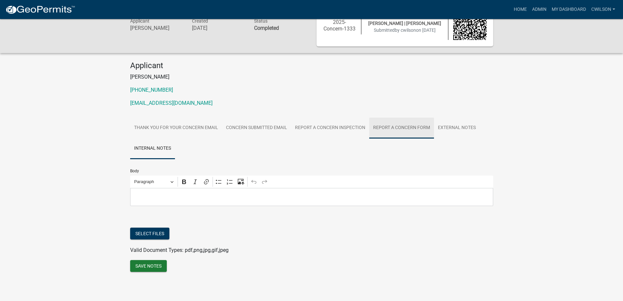
click at [414, 119] on link "Report A Concern Form" at bounding box center [401, 127] width 65 height 21
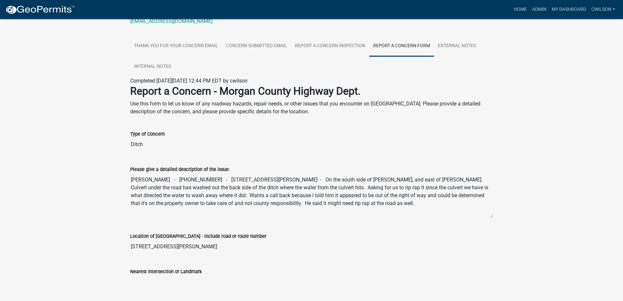
scroll to position [104, 0]
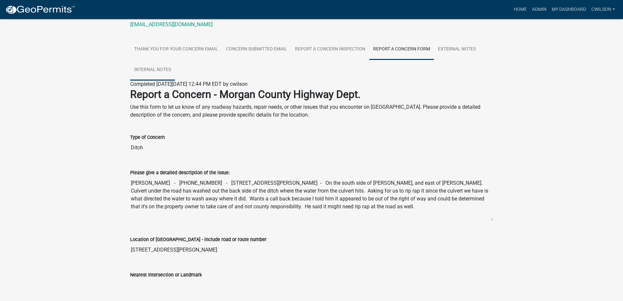
click at [161, 69] on link "Internal Notes" at bounding box center [152, 70] width 45 height 21
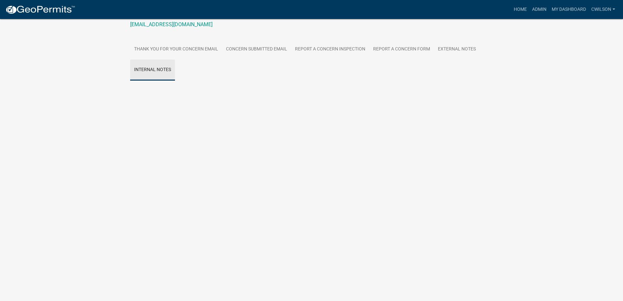
scroll to position [26, 0]
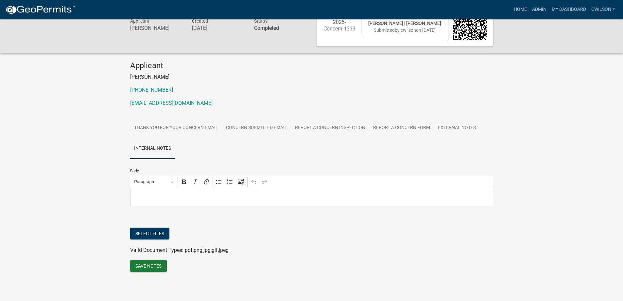
click at [219, 196] on p "Editor editing area: main. Press Alt+0 for help." at bounding box center [312, 197] width 356 height 8
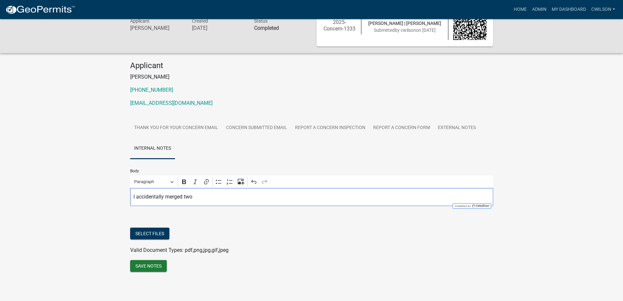
click at [222, 200] on p "I accidentally merged two" at bounding box center [312, 197] width 356 height 8
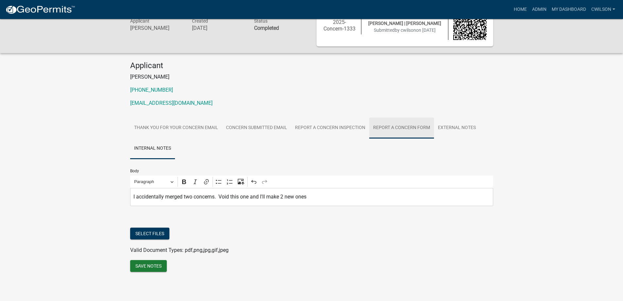
click at [419, 125] on link "Report A Concern Form" at bounding box center [401, 127] width 65 height 21
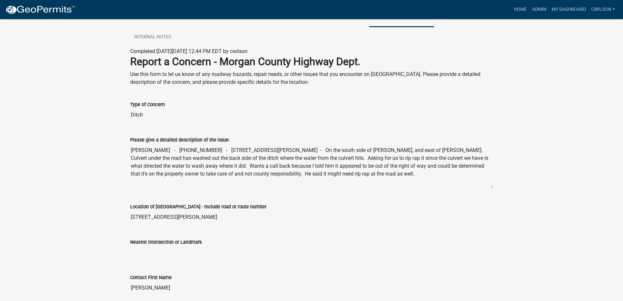
scroll to position [71, 0]
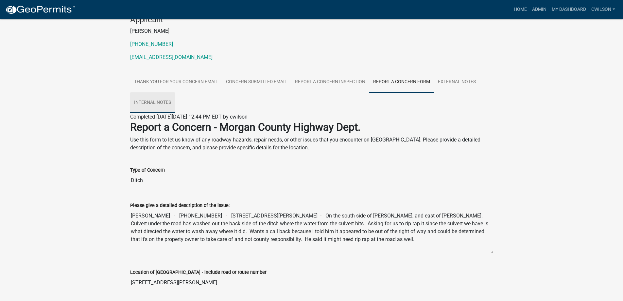
click at [155, 103] on link "Internal Notes" at bounding box center [152, 102] width 45 height 21
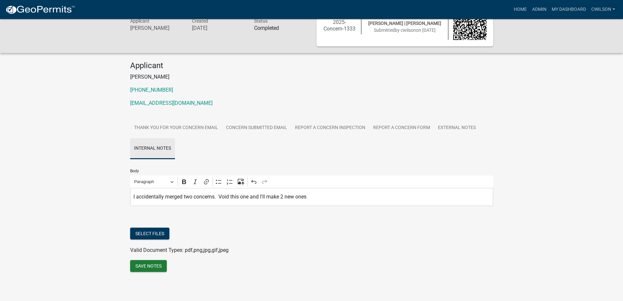
scroll to position [26, 0]
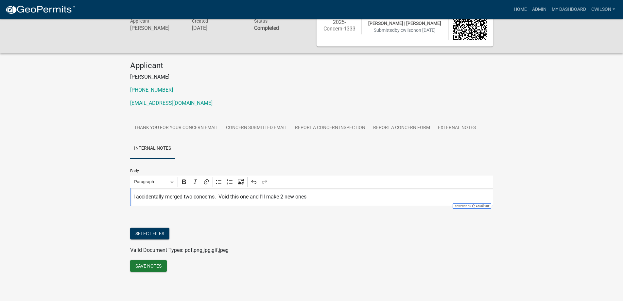
click at [323, 197] on p "I accidentally merged two concerns. Void this one and I'll make 2 new ones" at bounding box center [312, 197] width 356 height 8
click at [158, 267] on button "Save Notes" at bounding box center [148, 266] width 37 height 12
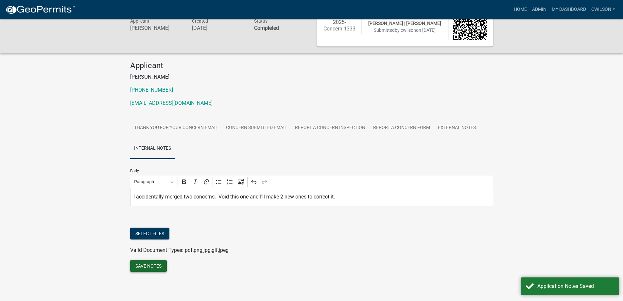
scroll to position [0, 0]
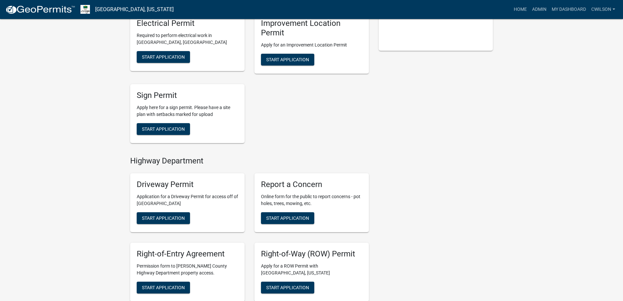
scroll to position [164, 0]
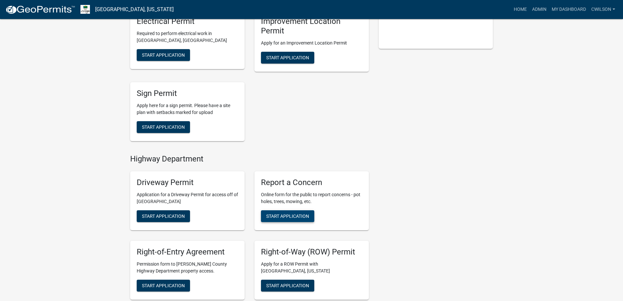
click at [292, 211] on button "Start Application" at bounding box center [287, 216] width 53 height 12
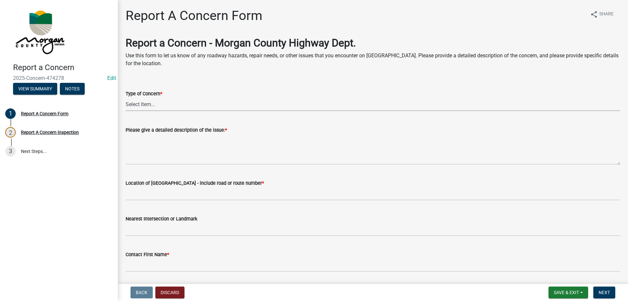
click at [158, 105] on select "Select Item... Pot Hole Patching Ditch Tree Sign Mowing Culvert Other" at bounding box center [373, 104] width 495 height 13
click at [126, 98] on select "Select Item... Pot Hole Patching Ditch Tree Sign Mowing Culvert Other" at bounding box center [373, 104] width 495 height 13
select select "05549d27-706b-4fc5-87d5-786b3b3055f9"
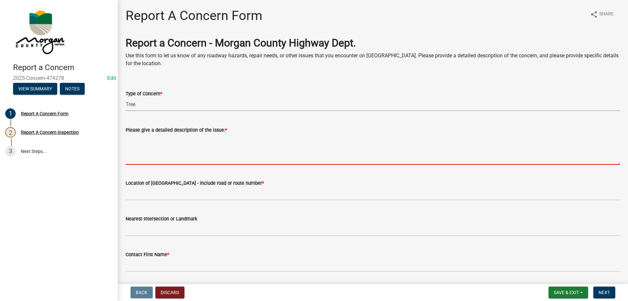
click at [149, 141] on textarea "Please give a detailed description of the issue: *" at bounding box center [373, 149] width 495 height 31
paste textarea "[PERSON_NAME] (landline) - [PHONE_NUMBER] - [STREET_ADDRESS][PERSON_NAME] - She…"
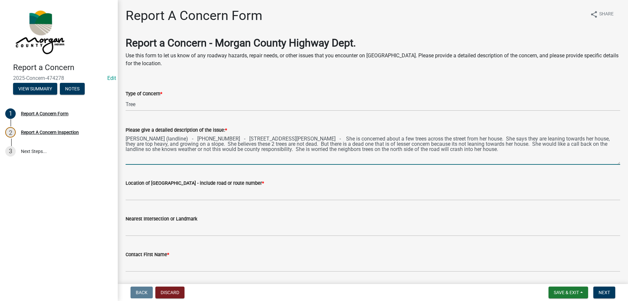
type textarea "[PERSON_NAME] (landline) - [PHONE_NUMBER] - [STREET_ADDRESS][PERSON_NAME] - She…"
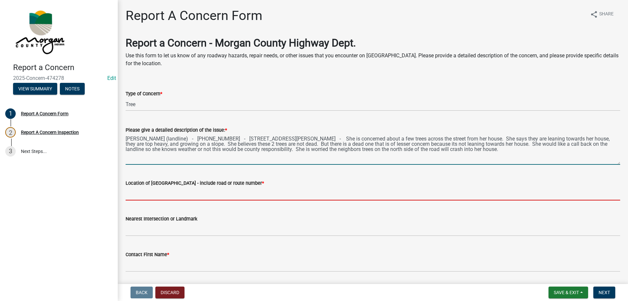
click at [156, 191] on input "Location of [GEOGRAPHIC_DATA] - include road or route number *" at bounding box center [373, 193] width 495 height 13
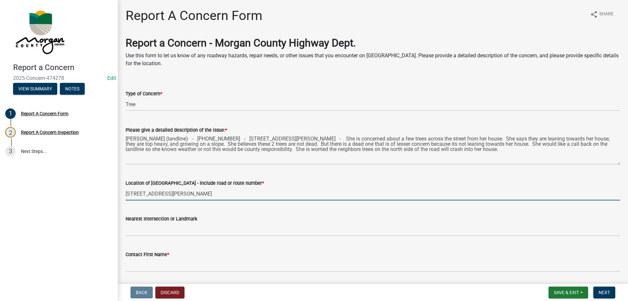
type input "4515 Upper Patton Park Rd"
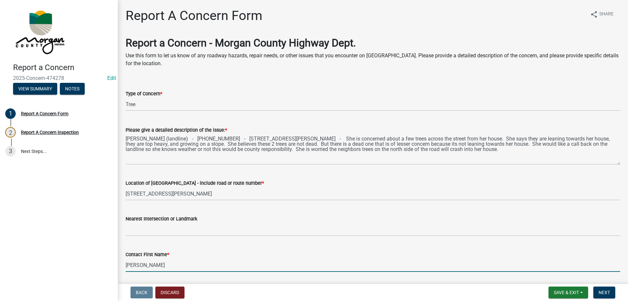
type input "Karen"
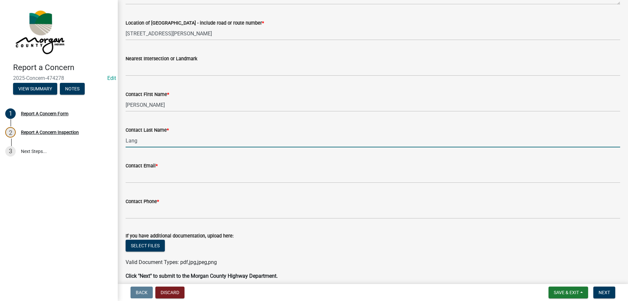
type input "Langford"
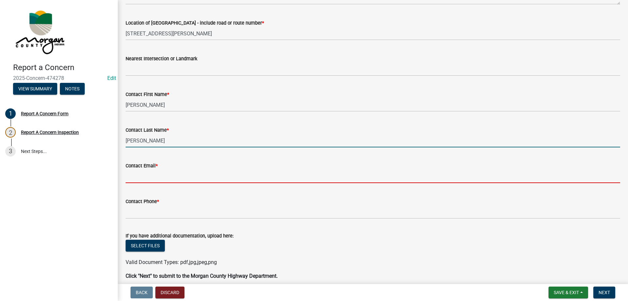
click at [165, 174] on input "Contact Email *" at bounding box center [373, 176] width 495 height 13
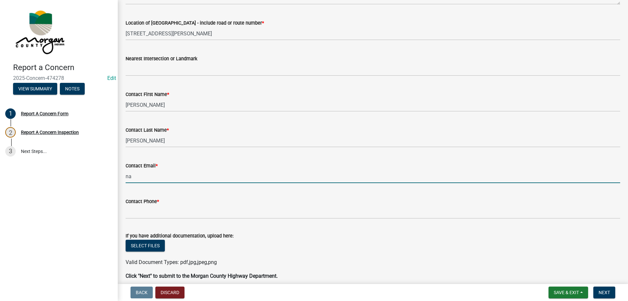
type input "[EMAIL_ADDRESS][DOMAIN_NAME]"
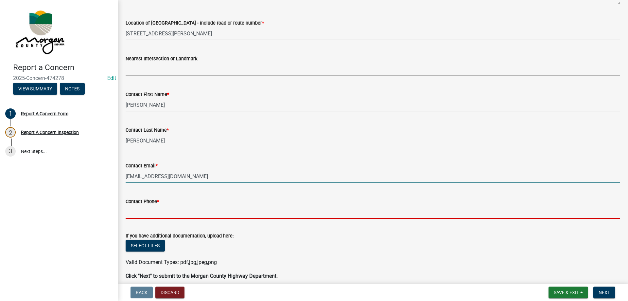
click at [171, 211] on input "Contact Phone *" at bounding box center [373, 211] width 495 height 13
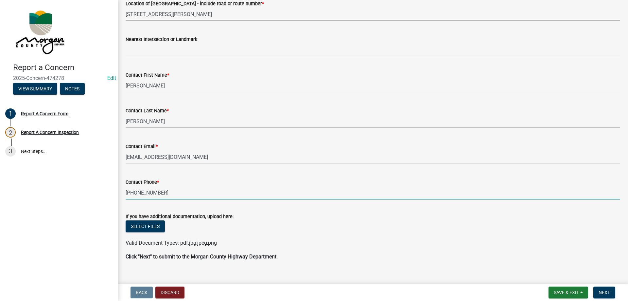
scroll to position [189, 0]
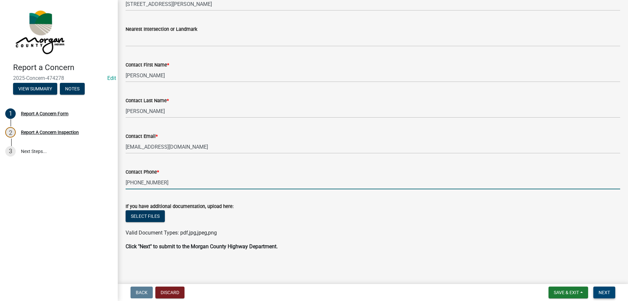
type input "765-558-3770"
click at [601, 291] on span "Next" at bounding box center [604, 292] width 11 height 5
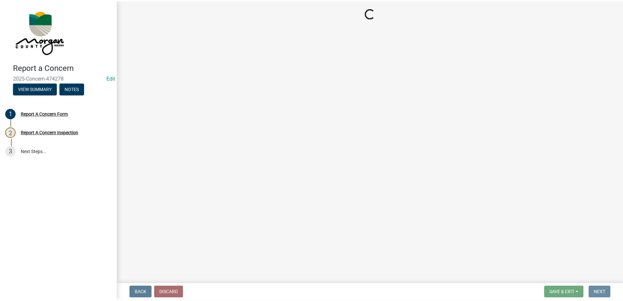
scroll to position [0, 0]
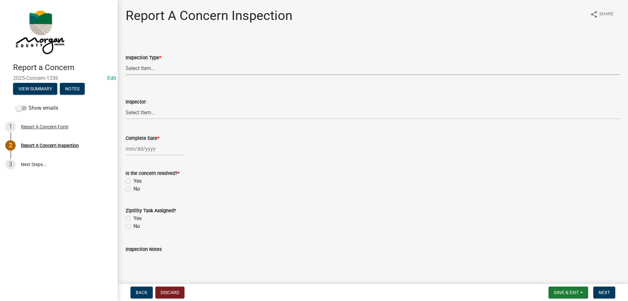
click at [166, 66] on select "Select Item... Pot Hole Patching Ditch Tree Sign Mowing Culvert Other" at bounding box center [373, 68] width 495 height 13
click at [126, 62] on select "Select Item... Pot Hole Patching Ditch Tree Sign Mowing Culvert Other" at bounding box center [373, 68] width 495 height 13
select select "05549d27-706b-4fc5-87d5-786b3b3055f9"
click at [154, 106] on select "Select Item... Charlie Wilson Justin Schneck Ron Owens John Grenier Eddie Fishe…" at bounding box center [373, 112] width 495 height 13
click at [126, 106] on select "Select Item... Charlie Wilson Justin Schneck Ron Owens John Grenier Eddie Fishe…" at bounding box center [373, 112] width 495 height 13
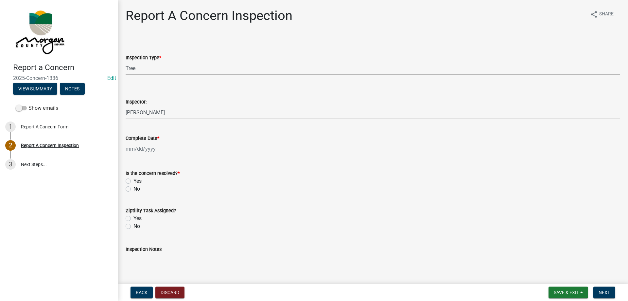
select select "8bda91b2-ac7b-41e2-ae5b-cef6dd645a83"
click at [155, 149] on div at bounding box center [156, 148] width 60 height 13
select select "9"
select select "2025"
click at [175, 184] on div "5" at bounding box center [174, 183] width 10 height 10
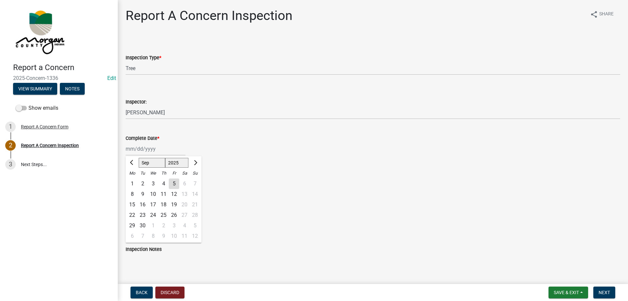
type input "09/05/2025"
click at [132, 181] on div "Yes" at bounding box center [373, 181] width 495 height 8
click at [134, 182] on label "Yes" at bounding box center [138, 181] width 8 height 8
click at [134, 181] on input "Yes" at bounding box center [136, 179] width 4 height 4
radio input "true"
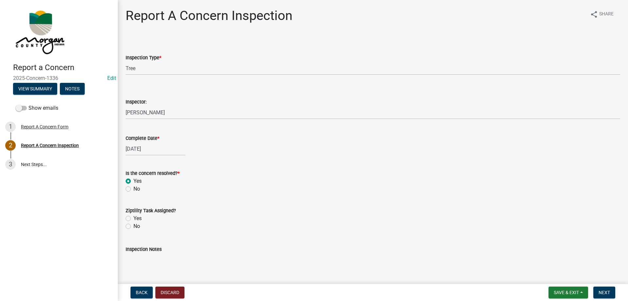
click at [134, 217] on label "Yes" at bounding box center [138, 218] width 8 height 8
click at [134, 217] on input "Yes" at bounding box center [136, 216] width 4 height 4
radio input "true"
click at [142, 255] on textarea "Inspection Notes" at bounding box center [373, 268] width 495 height 31
type textarea "Sent to D2"
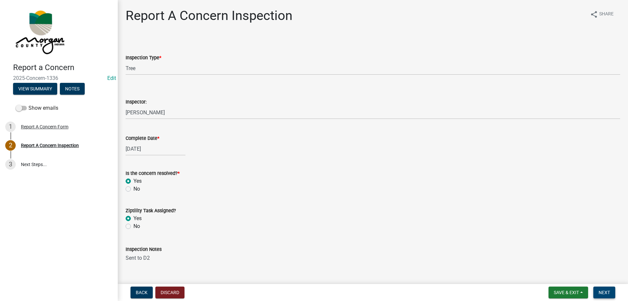
click at [608, 291] on span "Next" at bounding box center [604, 292] width 11 height 5
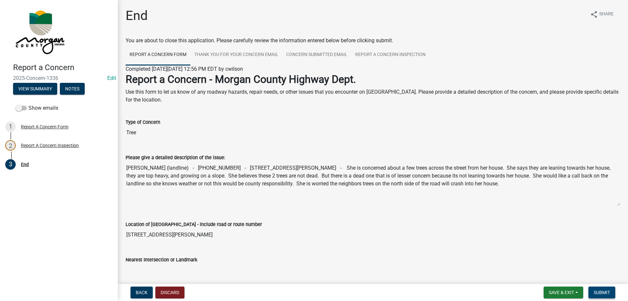
click at [605, 290] on span "Submit" at bounding box center [602, 292] width 16 height 5
